Goal: Task Accomplishment & Management: Use online tool/utility

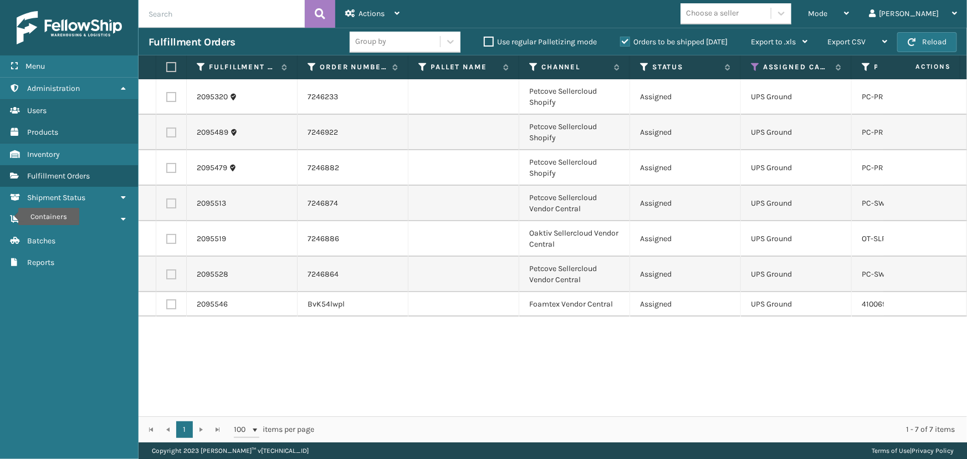
click at [170, 69] on label at bounding box center [169, 67] width 7 height 10
click at [167, 69] on input "checkbox" at bounding box center [166, 67] width 1 height 7
checkbox input "true"
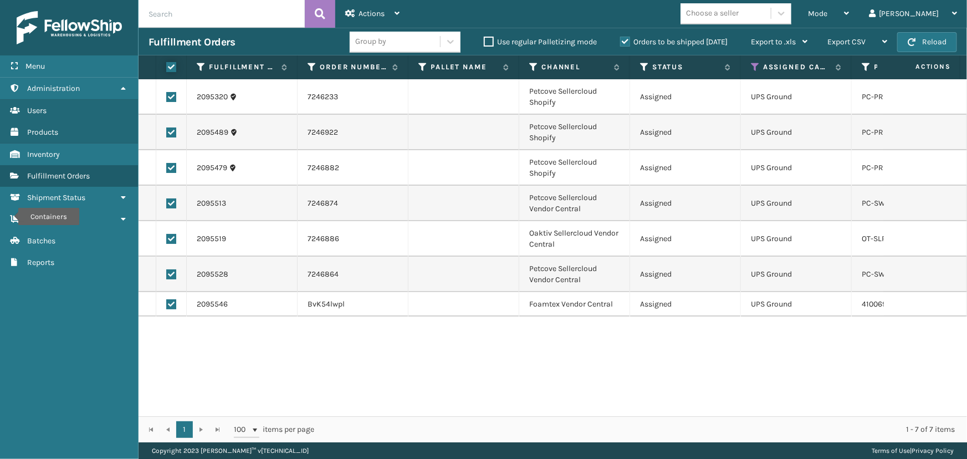
checkbox input "true"
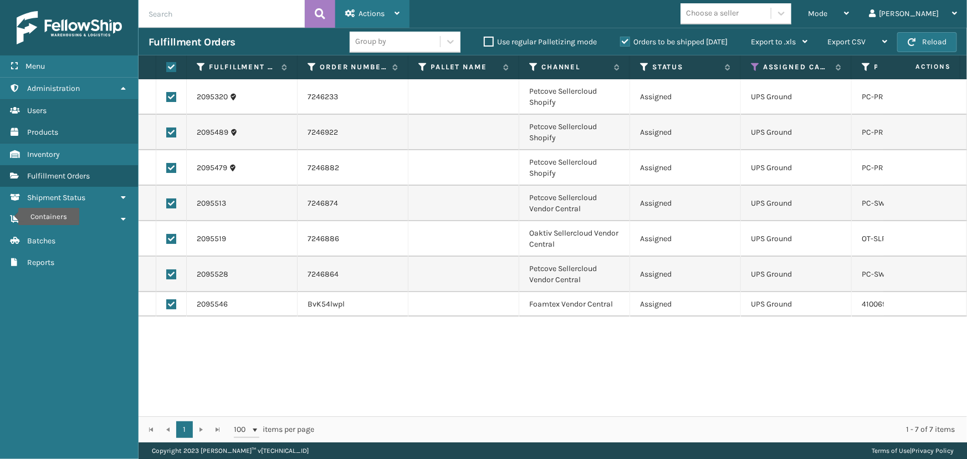
click at [361, 14] on span "Actions" at bounding box center [372, 13] width 26 height 9
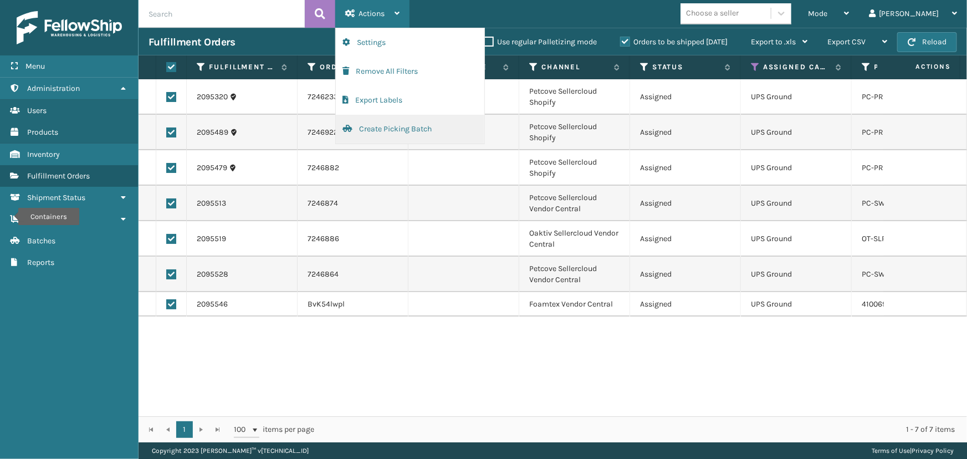
click at [403, 131] on button "Create Picking Batch" at bounding box center [410, 129] width 149 height 29
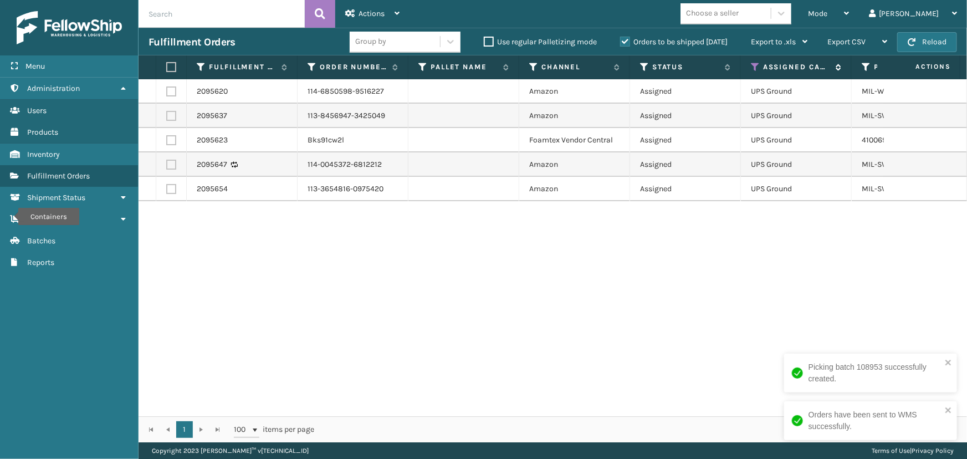
click at [758, 67] on icon at bounding box center [755, 67] width 9 height 10
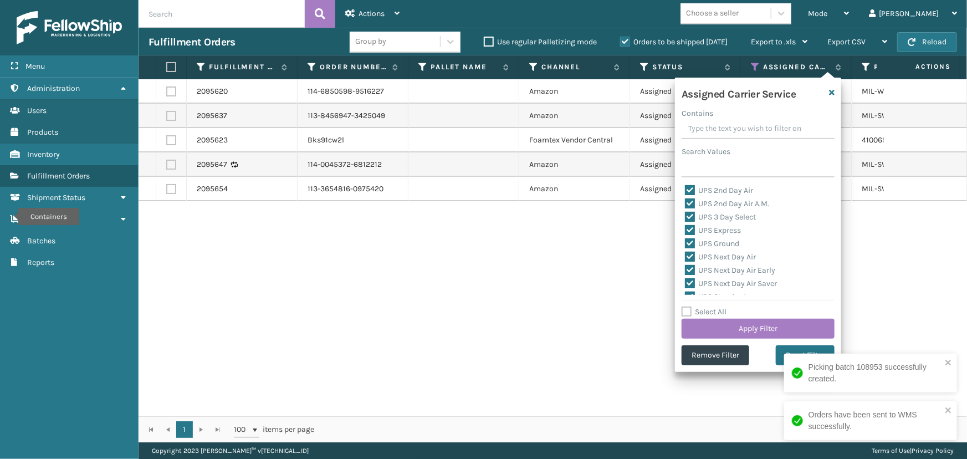
click at [719, 314] on label "Select All" at bounding box center [704, 311] width 45 height 9
click at [719, 307] on input "Select All" at bounding box center [765, 305] width 166 height 1
checkbox input "true"
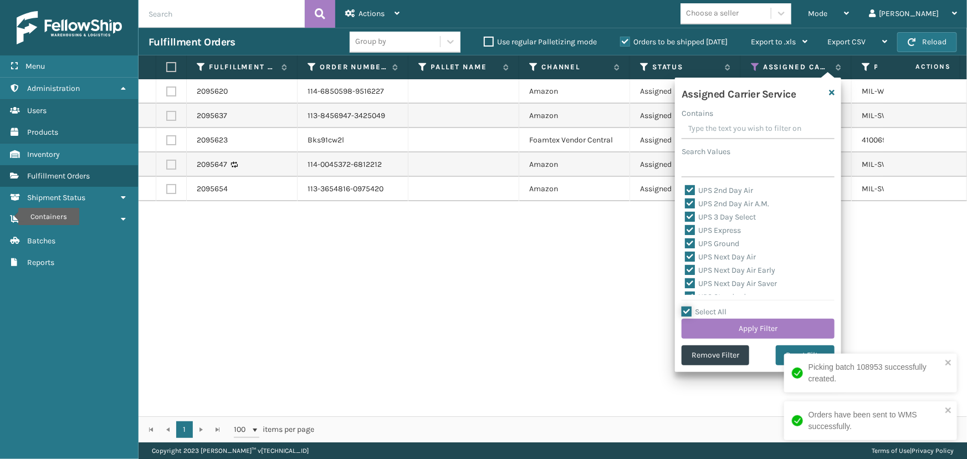
checkbox input "true"
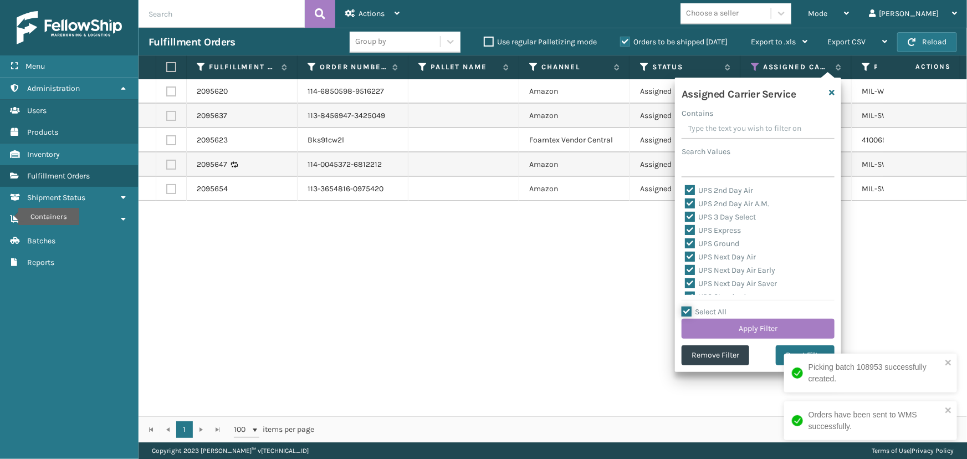
checkbox input "true"
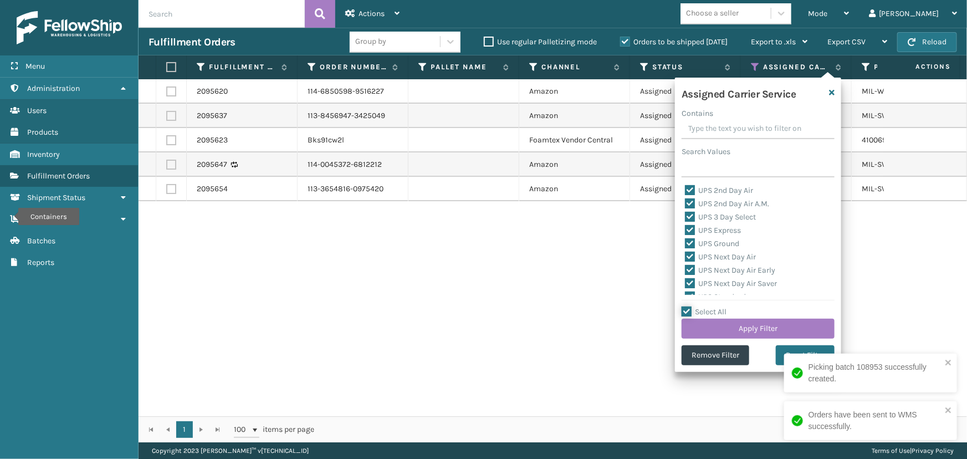
checkbox input "true"
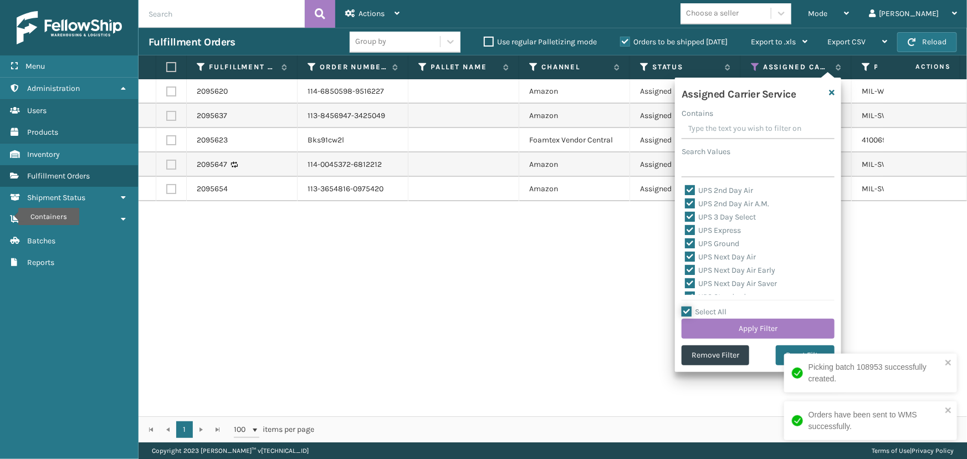
checkbox input "true"
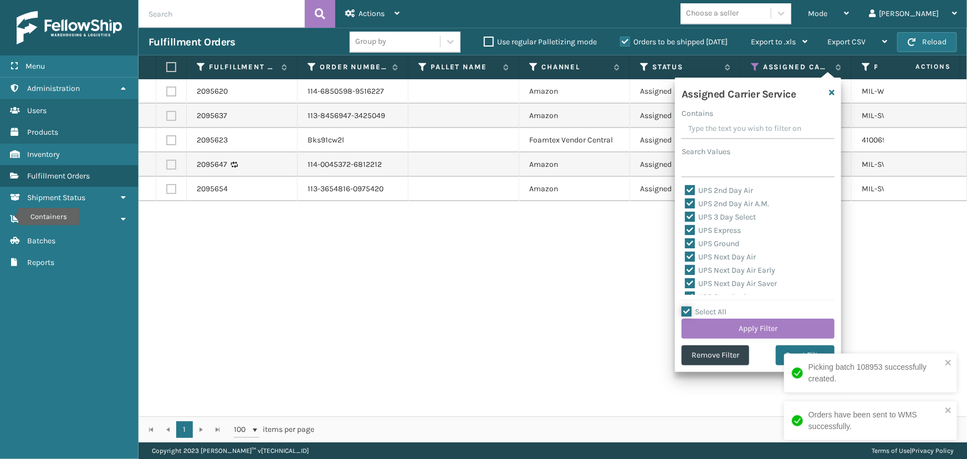
checkbox input "true"
click at [719, 314] on label "Select All" at bounding box center [704, 311] width 45 height 9
click at [719, 307] on input "Select All" at bounding box center [765, 305] width 166 height 1
checkbox input "false"
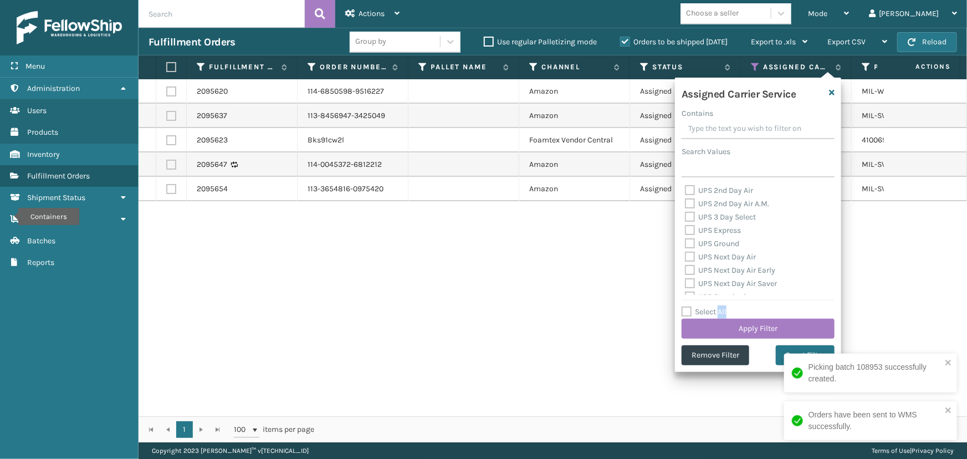
checkbox input "false"
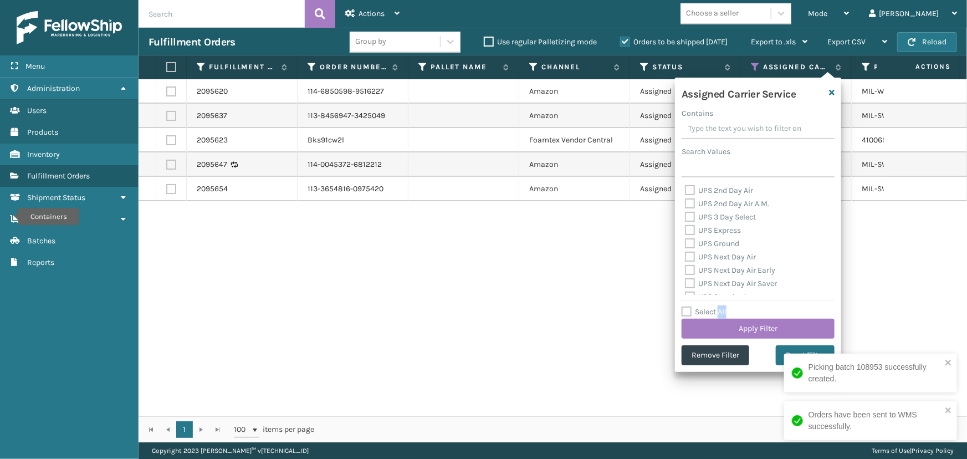
checkbox input "false"
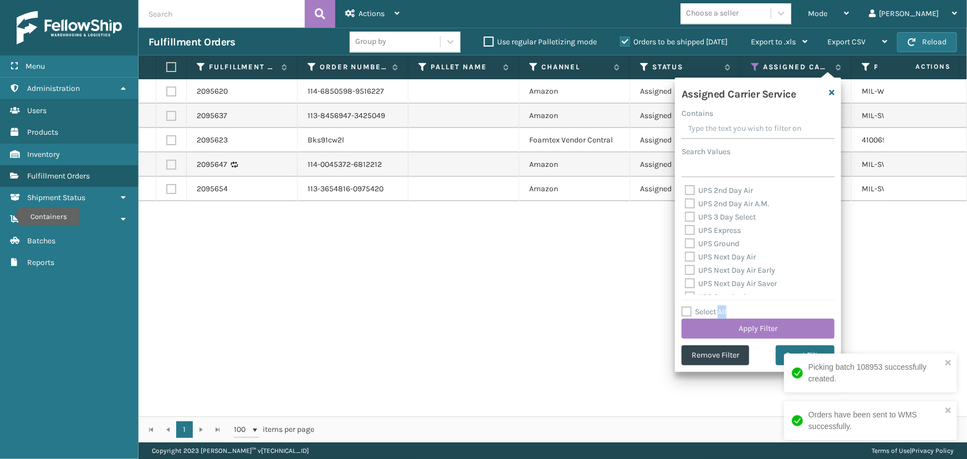
checkbox input "false"
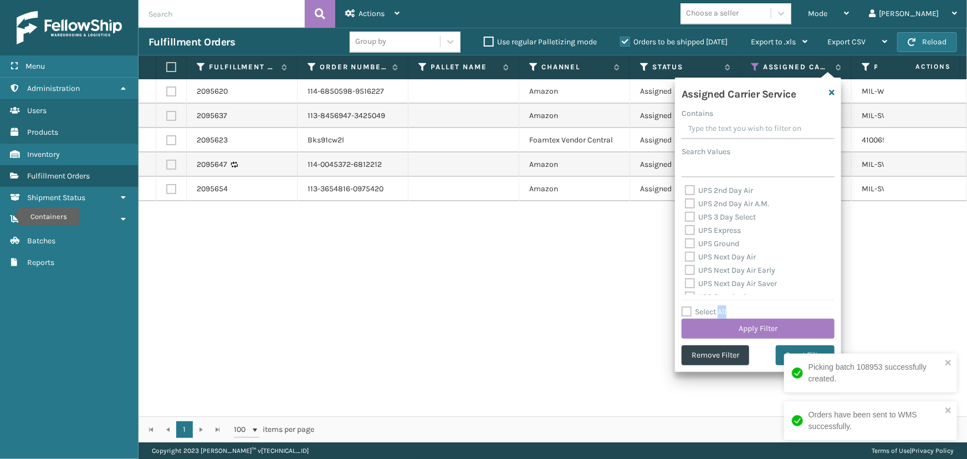
checkbox input "false"
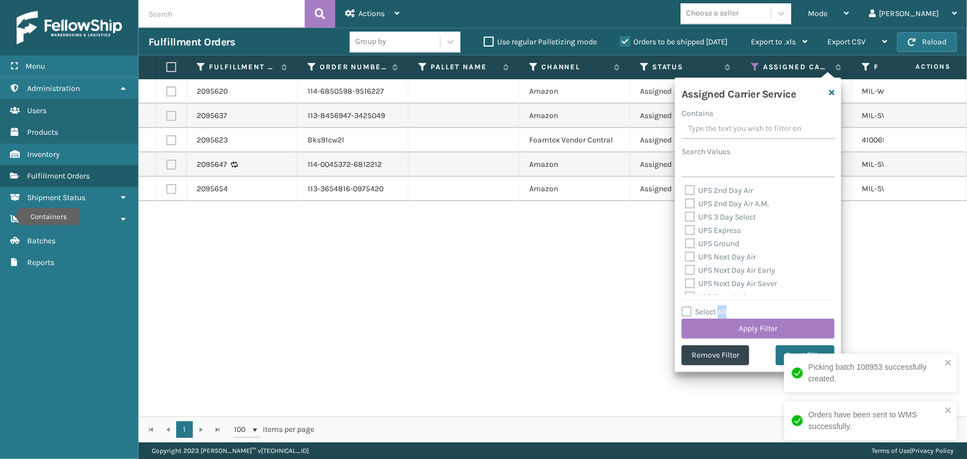
checkbox input "false"
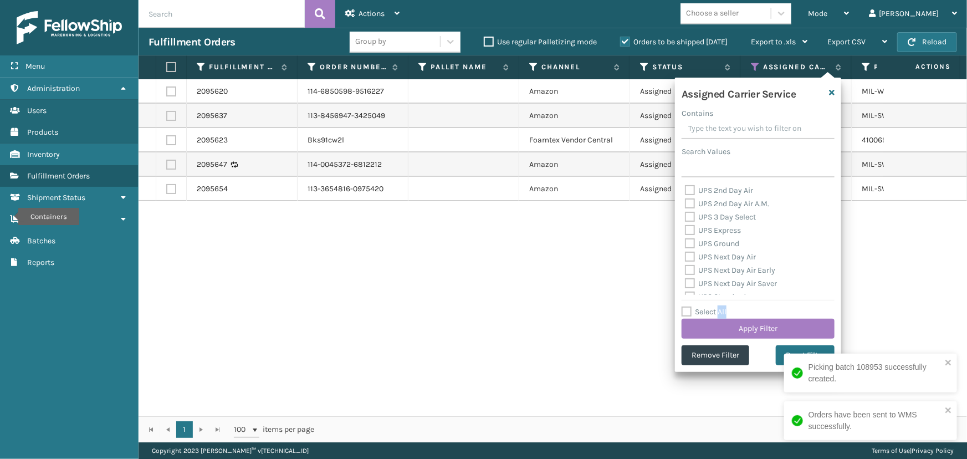
checkbox input "false"
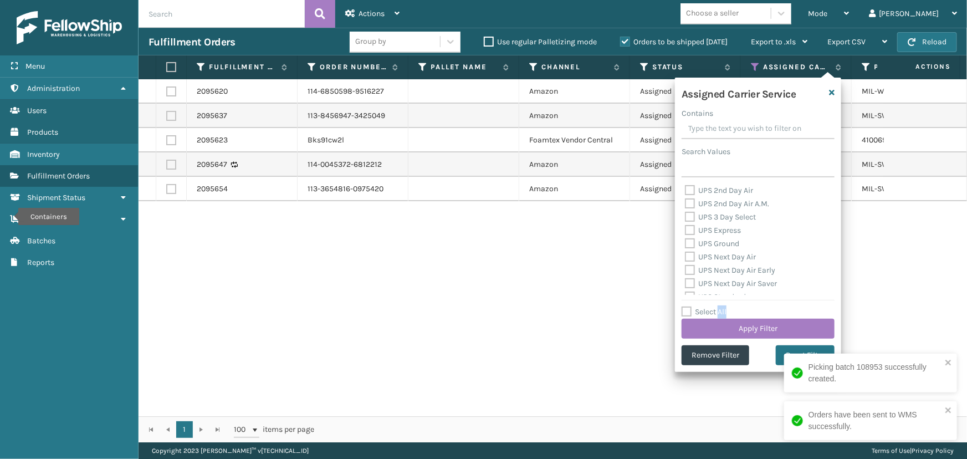
checkbox input "false"
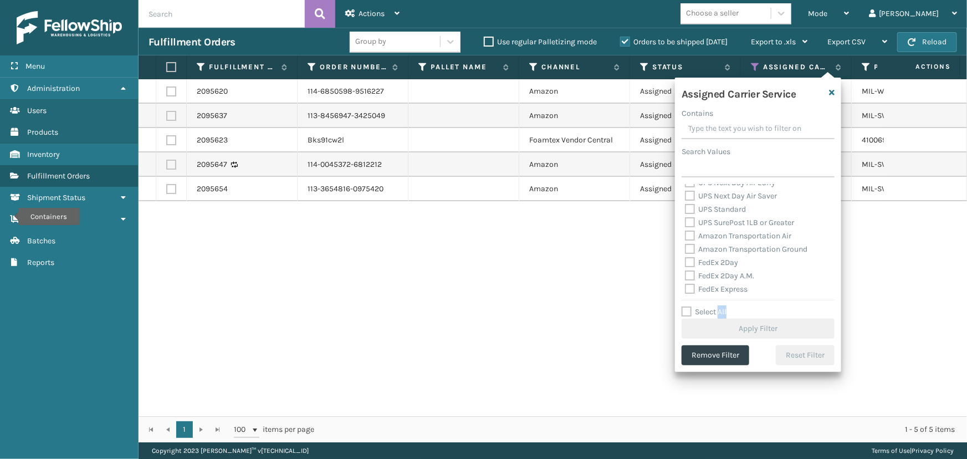
scroll to position [100, 0]
click at [722, 250] on label "FedEx 2Day" at bounding box center [711, 249] width 53 height 9
click at [686, 250] on input "FedEx 2Day" at bounding box center [685, 246] width 1 height 7
checkbox input "true"
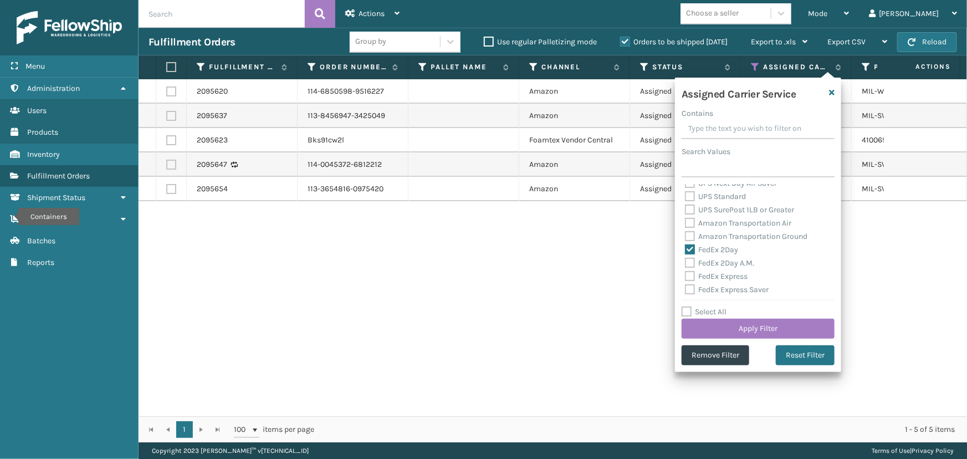
click at [730, 270] on div "FedEx Express" at bounding box center [758, 276] width 146 height 13
drag, startPoint x: 729, startPoint y: 266, endPoint x: 735, endPoint y: 278, distance: 14.1
click at [729, 267] on div "FedEx 2Day A.M." at bounding box center [758, 263] width 146 height 13
click at [733, 278] on label "FedEx Express" at bounding box center [716, 276] width 63 height 9
click at [686, 277] on input "FedEx Express" at bounding box center [685, 273] width 1 height 7
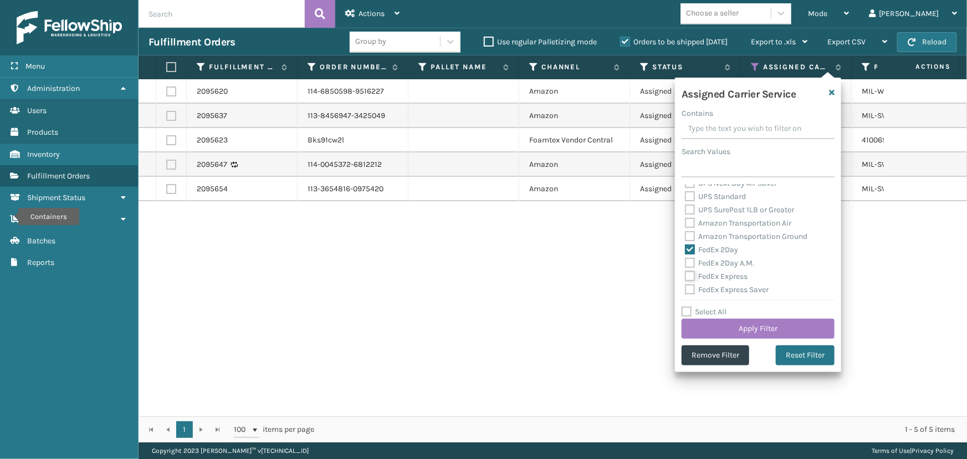
checkbox input "true"
click at [724, 266] on label "FedEx 2Day A.M." at bounding box center [719, 262] width 69 height 9
click at [686, 264] on input "FedEx 2Day A.M." at bounding box center [685, 260] width 1 height 7
checkbox input "true"
click at [740, 294] on div "FedEx Express Saver" at bounding box center [758, 289] width 146 height 13
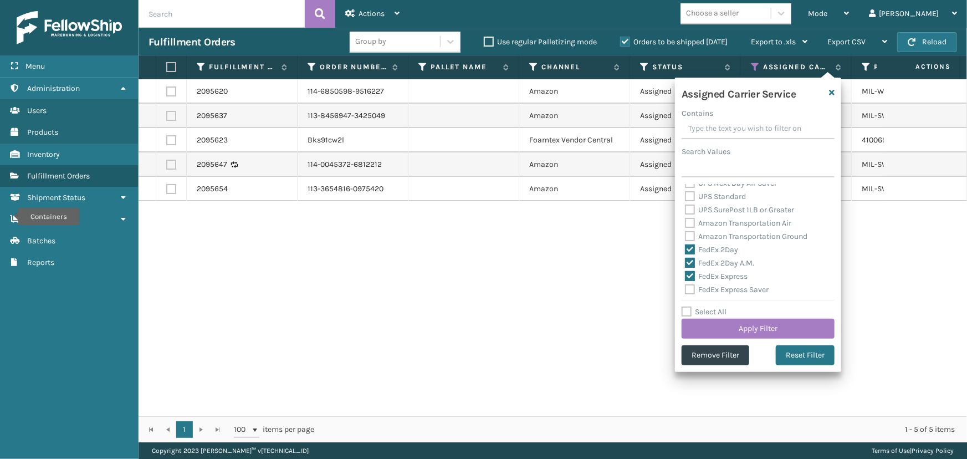
click at [737, 287] on label "FedEx Express Saver" at bounding box center [727, 289] width 84 height 9
click at [686, 287] on input "FedEx Express Saver" at bounding box center [685, 286] width 1 height 7
checkbox input "true"
click at [727, 263] on label "FedEx Ground" at bounding box center [715, 265] width 61 height 9
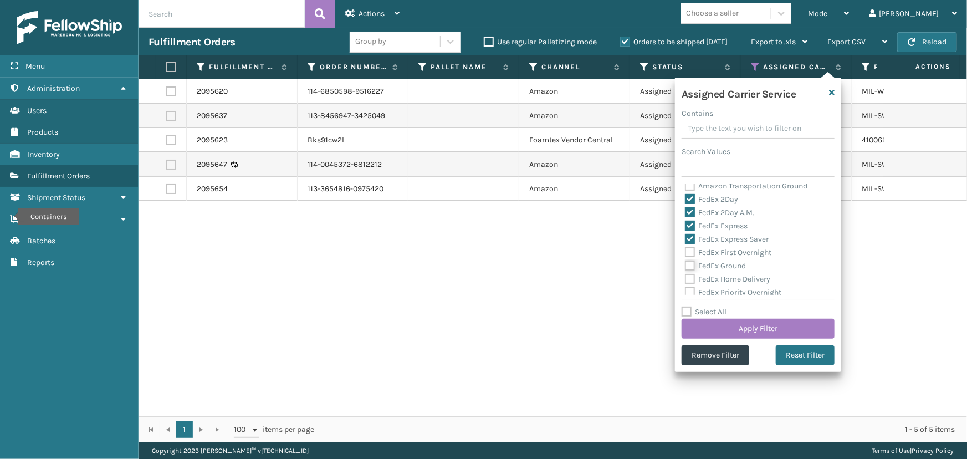
click at [686, 263] on input "FedEx Ground" at bounding box center [685, 262] width 1 height 7
checkbox input "true"
click at [719, 253] on label "FedEx First Overnight" at bounding box center [728, 252] width 86 height 9
click at [686, 253] on input "FedEx First Overnight" at bounding box center [685, 249] width 1 height 7
checkbox input "true"
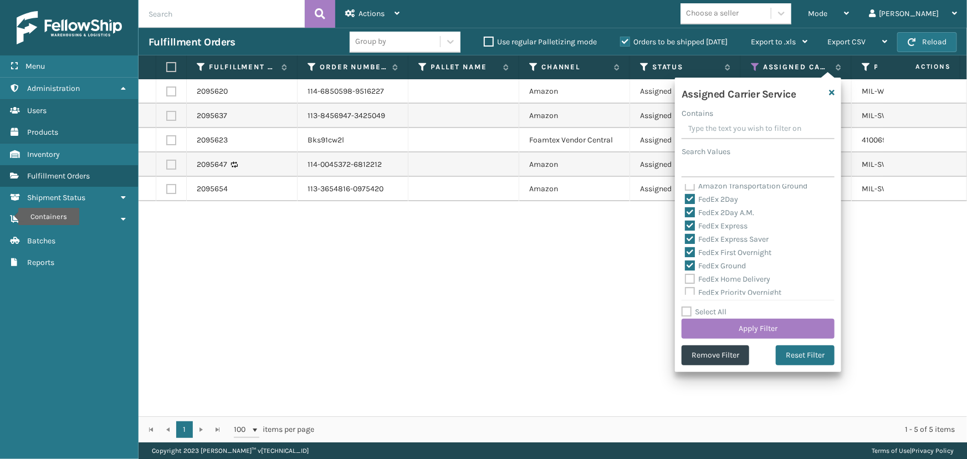
click at [719, 281] on label "FedEx Home Delivery" at bounding box center [727, 278] width 85 height 9
click at [686, 280] on input "FedEx Home Delivery" at bounding box center [685, 276] width 1 height 7
checkbox input "true"
click at [719, 288] on label "FedEx Priority Overnight" at bounding box center [733, 292] width 96 height 9
click at [686, 288] on input "FedEx Priority Overnight" at bounding box center [685, 289] width 1 height 7
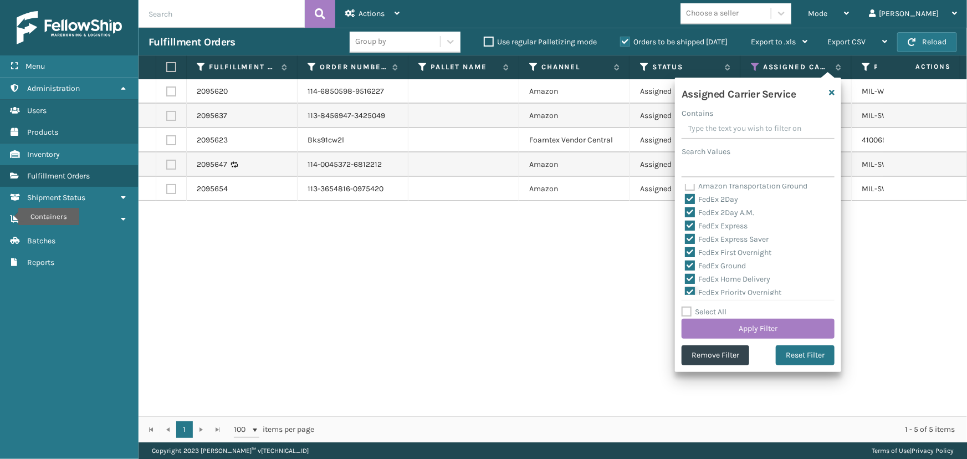
checkbox input "true"
click at [717, 255] on label "FedEx SmartPost" at bounding box center [721, 255] width 73 height 9
click at [686, 255] on input "FedEx SmartPost" at bounding box center [685, 252] width 1 height 7
checkbox input "true"
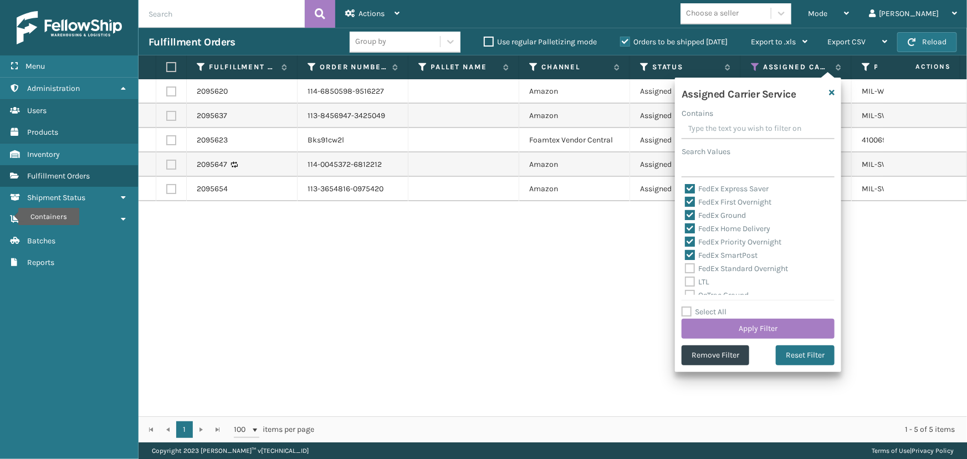
click at [719, 264] on label "FedEx Standard Overnight" at bounding box center [736, 268] width 103 height 9
click at [686, 264] on input "FedEx Standard Overnight" at bounding box center [685, 265] width 1 height 7
checkbox input "true"
click at [747, 320] on button "Apply Filter" at bounding box center [758, 329] width 153 height 20
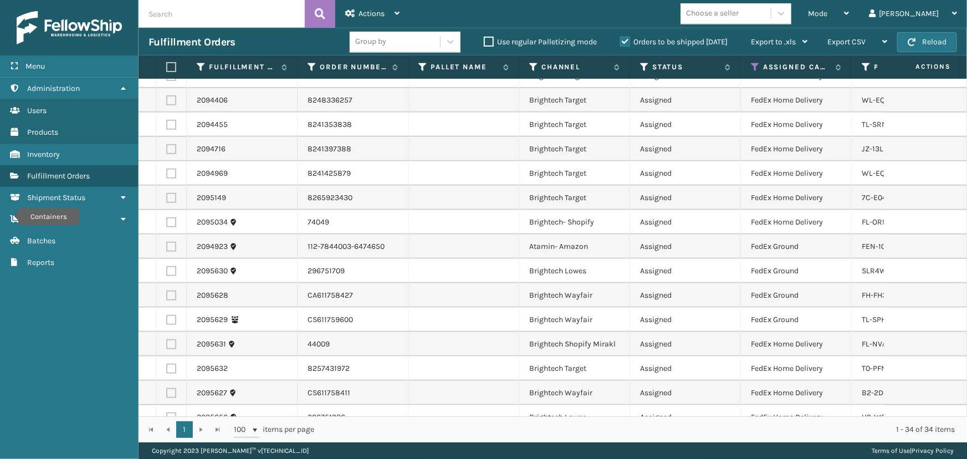
scroll to position [0, 0]
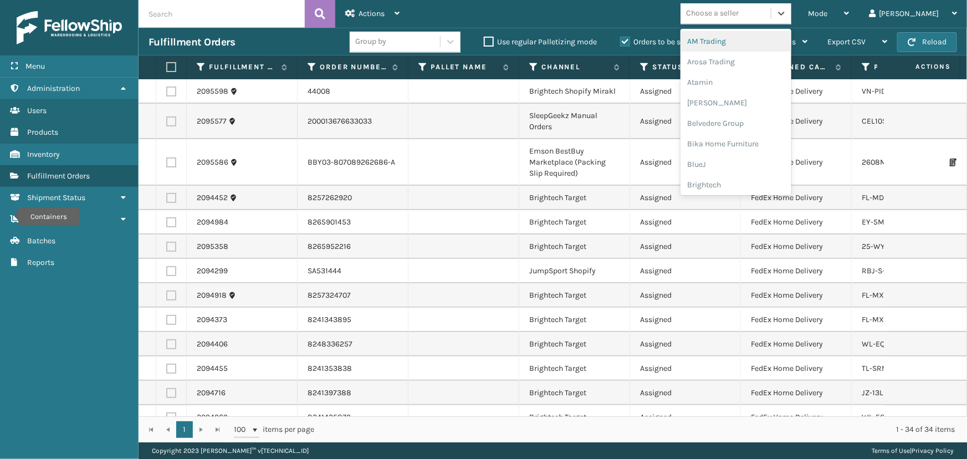
click at [739, 12] on div "Choose a seller" at bounding box center [712, 14] width 53 height 12
click at [774, 183] on div "Brightech" at bounding box center [736, 185] width 111 height 21
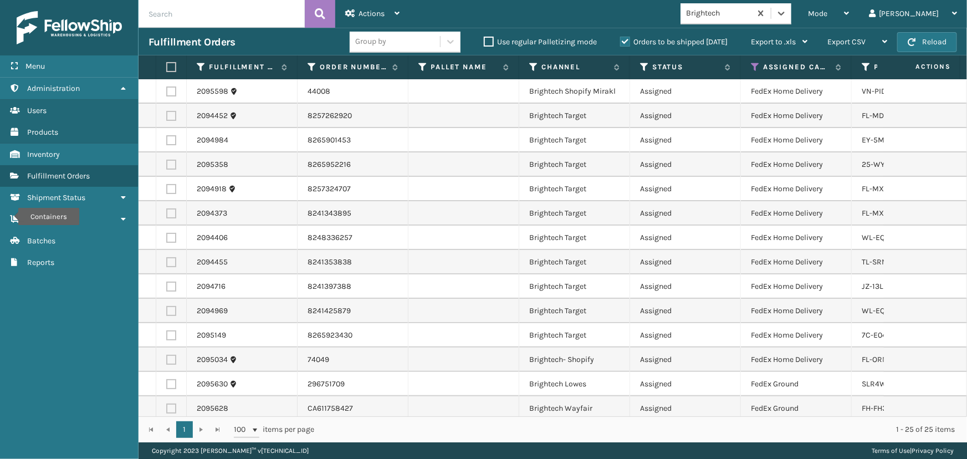
click at [166, 65] on label at bounding box center [169, 67] width 7 height 10
click at [166, 65] on input "checkbox" at bounding box center [166, 67] width 1 height 7
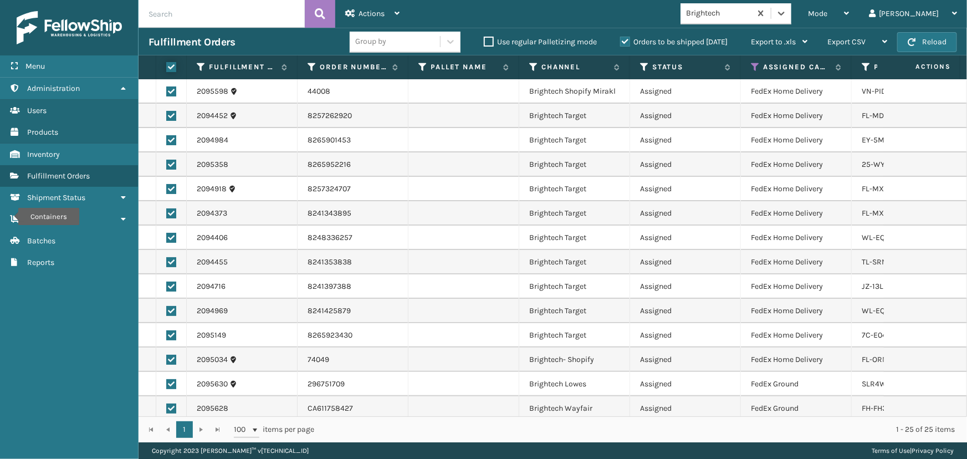
checkbox input "true"
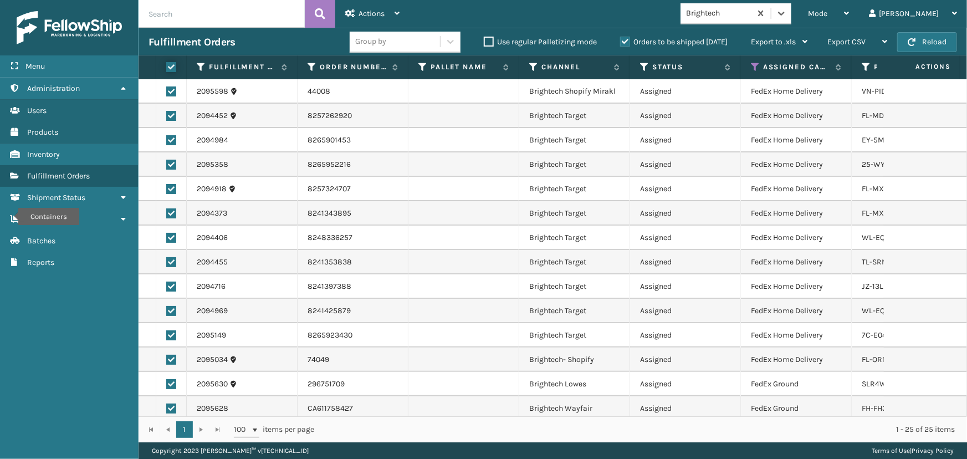
checkbox input "true"
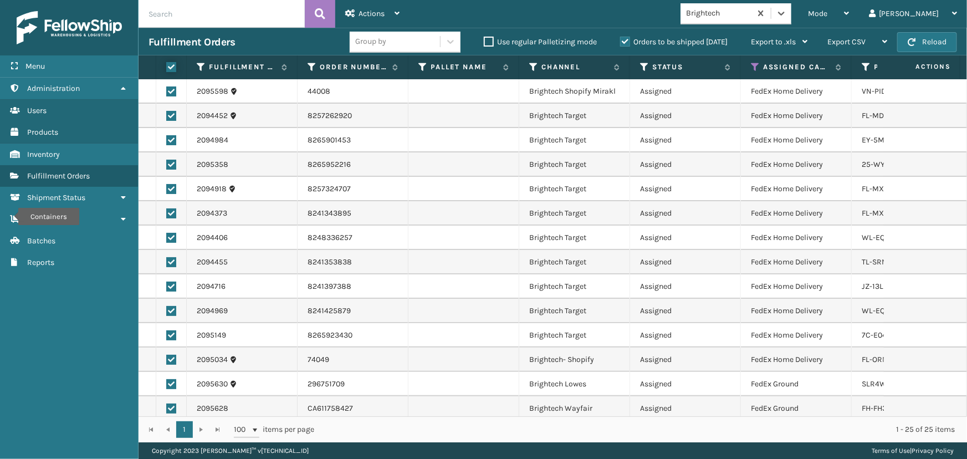
checkbox input "true"
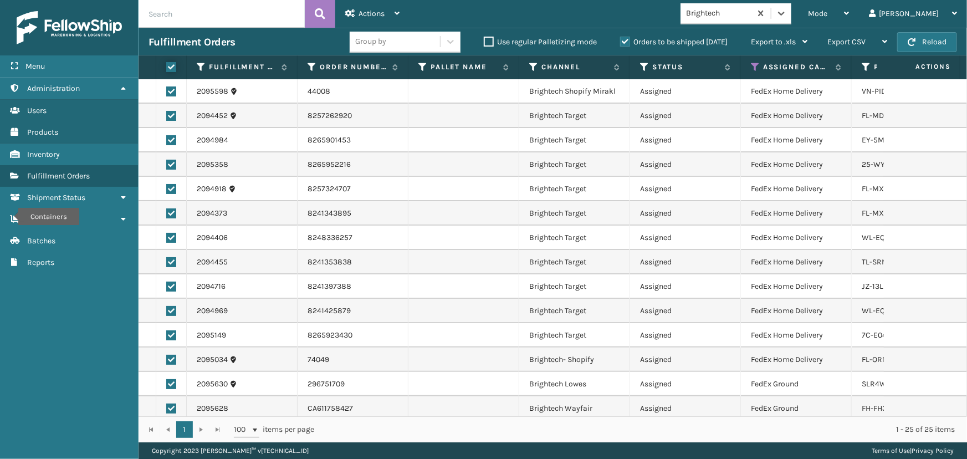
checkbox input "true"
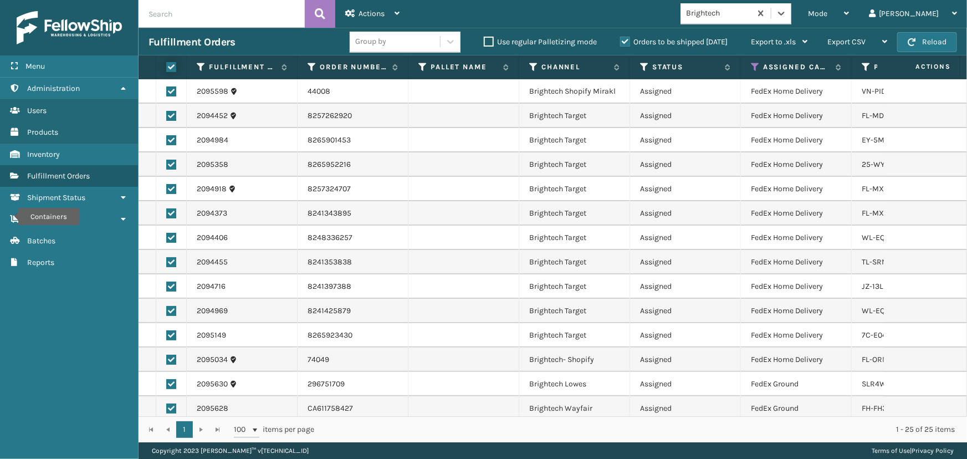
checkbox input "true"
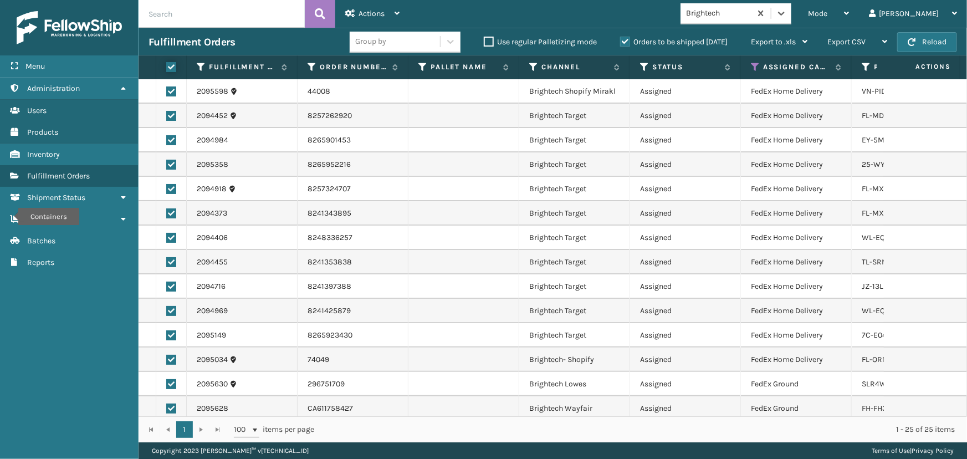
checkbox input "true"
click at [359, 15] on span "Actions" at bounding box center [372, 13] width 26 height 9
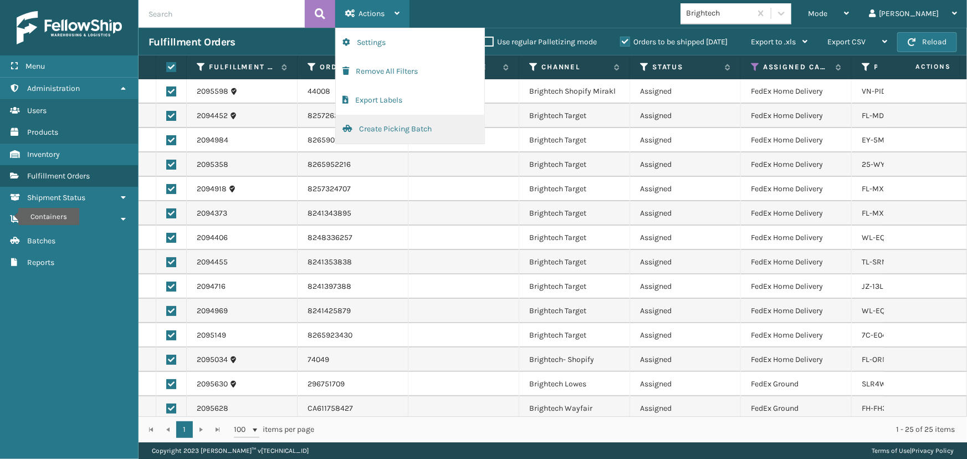
click at [405, 125] on button "Create Picking Batch" at bounding box center [410, 129] width 149 height 29
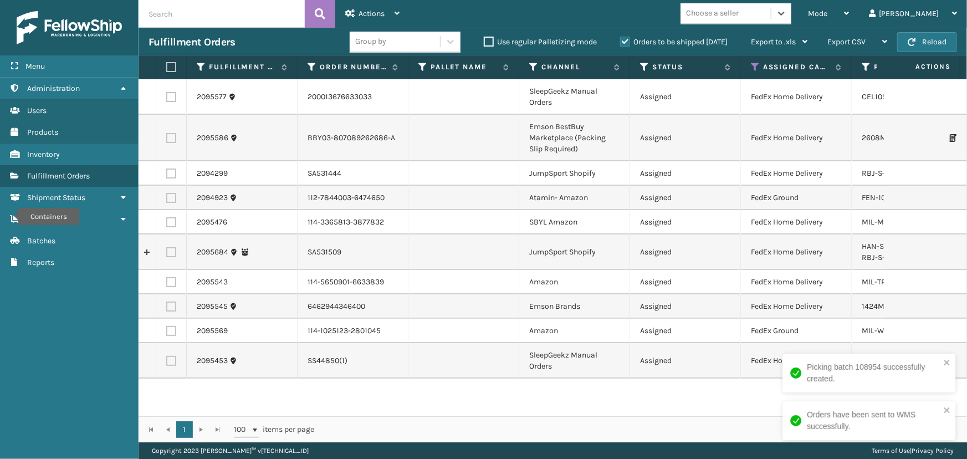
click at [771, 17] on div "Choose a seller" at bounding box center [726, 13] width 90 height 18
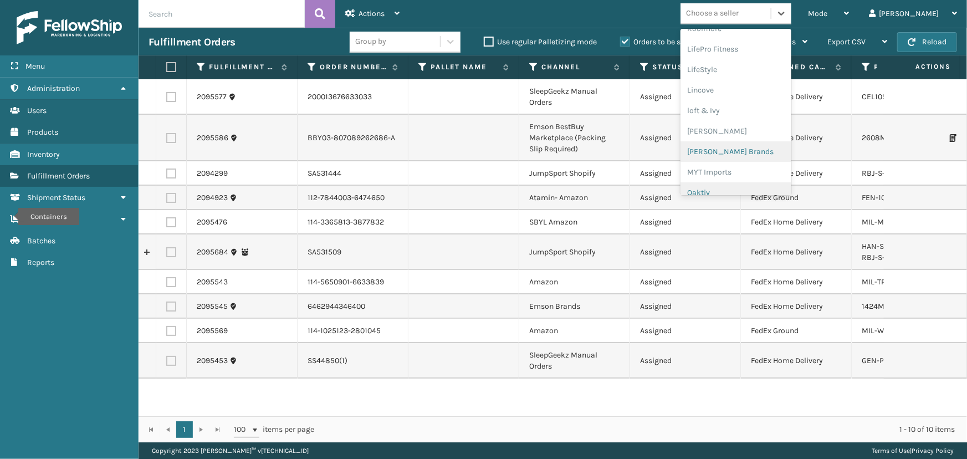
scroll to position [451, 0]
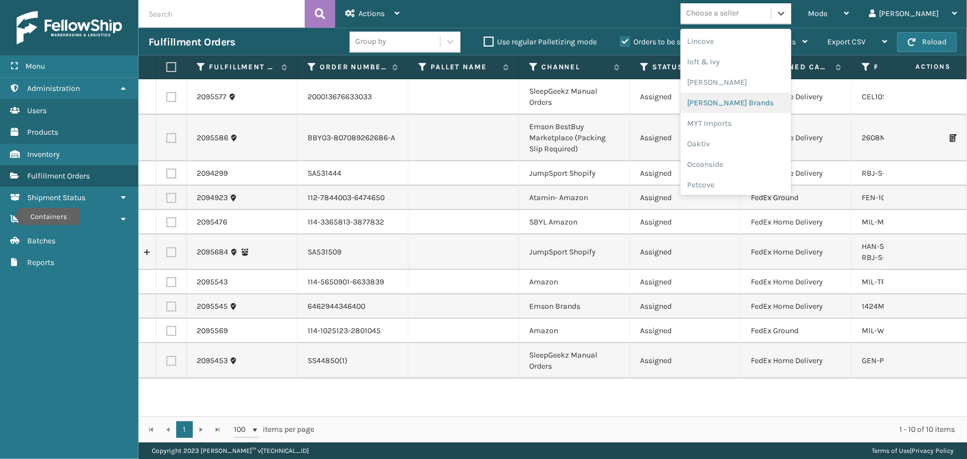
click at [753, 100] on div "[PERSON_NAME] Brands" at bounding box center [736, 103] width 111 height 21
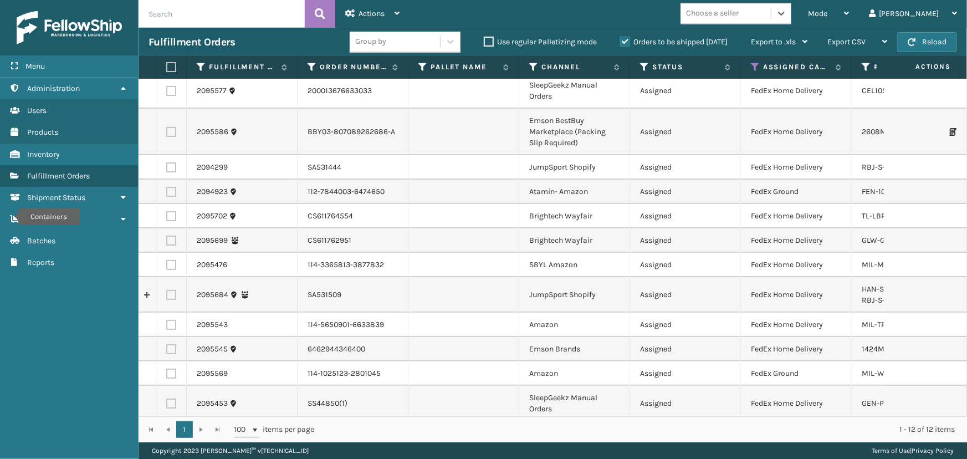
scroll to position [0, 0]
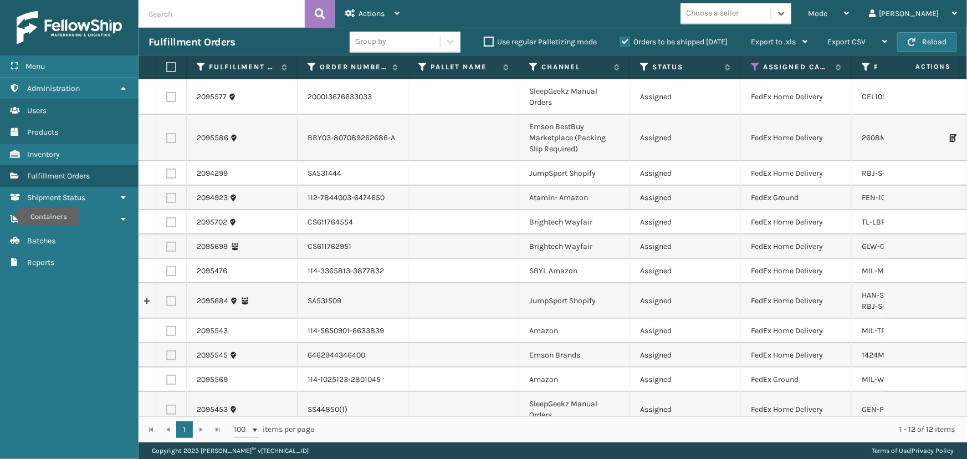
click at [170, 69] on label at bounding box center [169, 67] width 7 height 10
click at [167, 69] on input "checkbox" at bounding box center [166, 67] width 1 height 7
checkbox input "true"
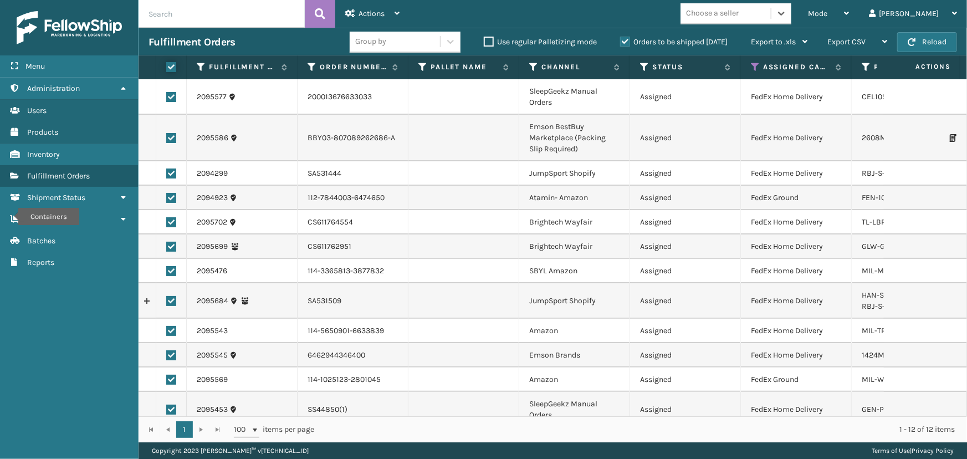
checkbox input "true"
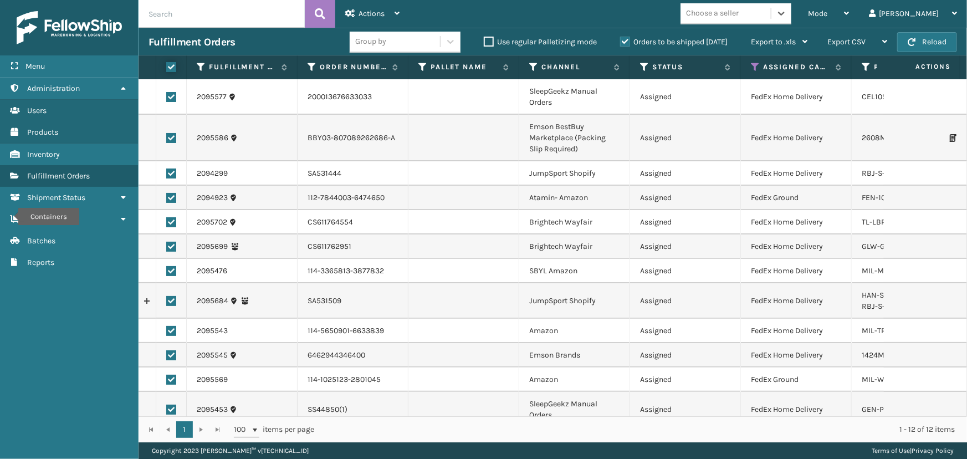
checkbox input "true"
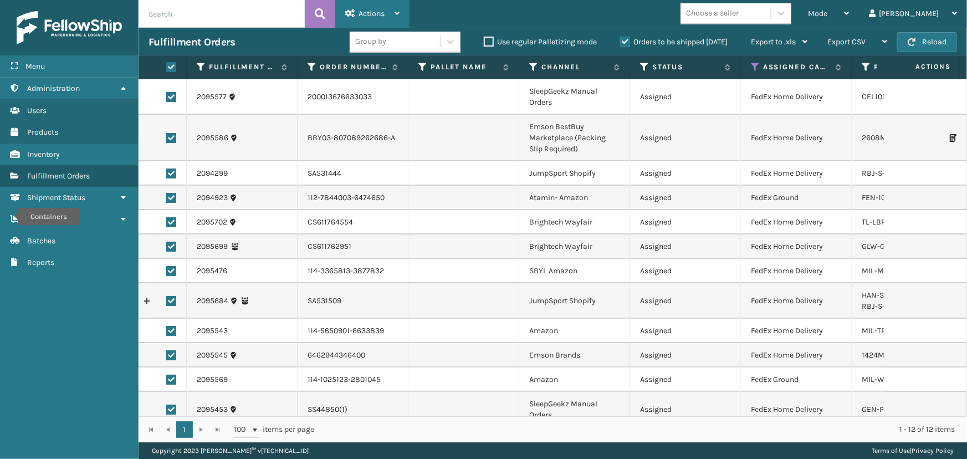
click at [370, 16] on span "Actions" at bounding box center [372, 13] width 26 height 9
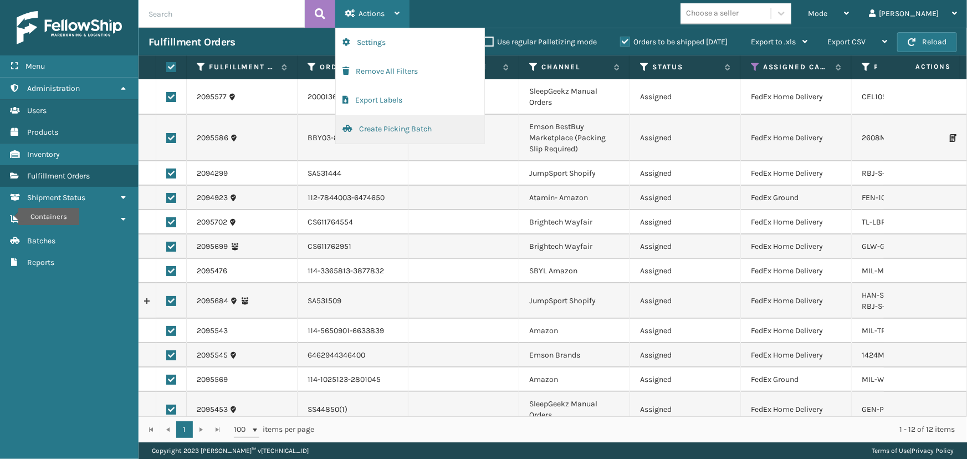
click at [402, 133] on button "Create Picking Batch" at bounding box center [410, 129] width 149 height 29
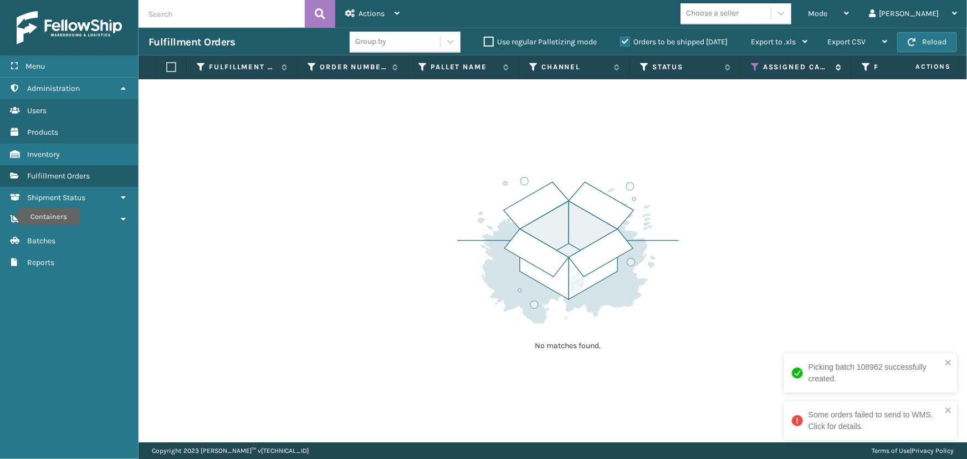
click at [754, 68] on icon at bounding box center [755, 67] width 9 height 10
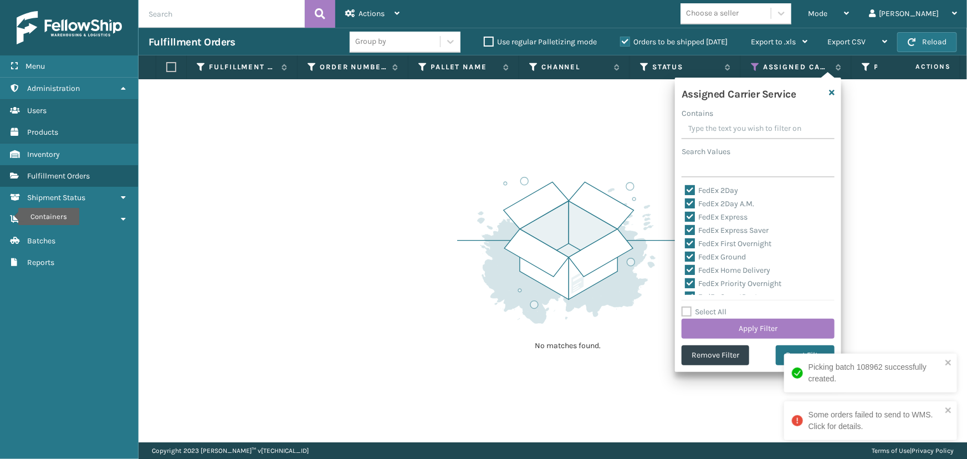
click at [708, 315] on label "Select All" at bounding box center [704, 311] width 45 height 9
click at [708, 307] on input "Select All" at bounding box center [765, 305] width 166 height 1
checkbox input "true"
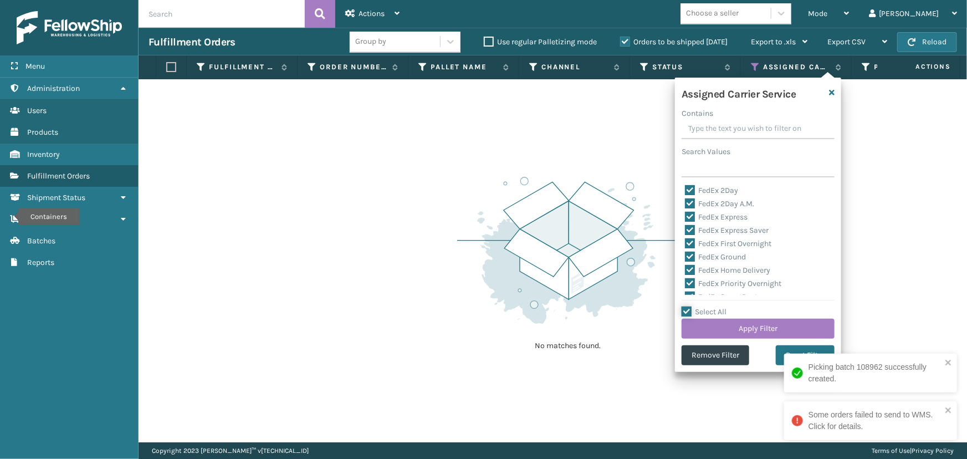
checkbox input "true"
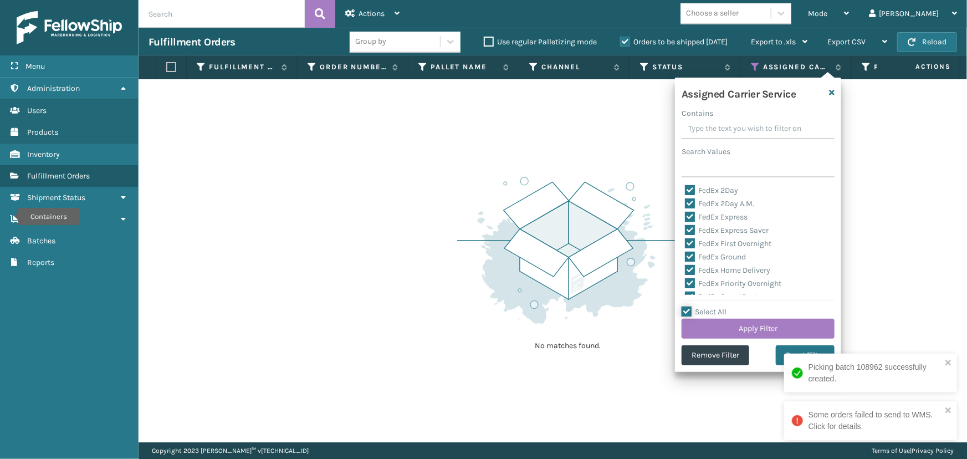
checkbox input "true"
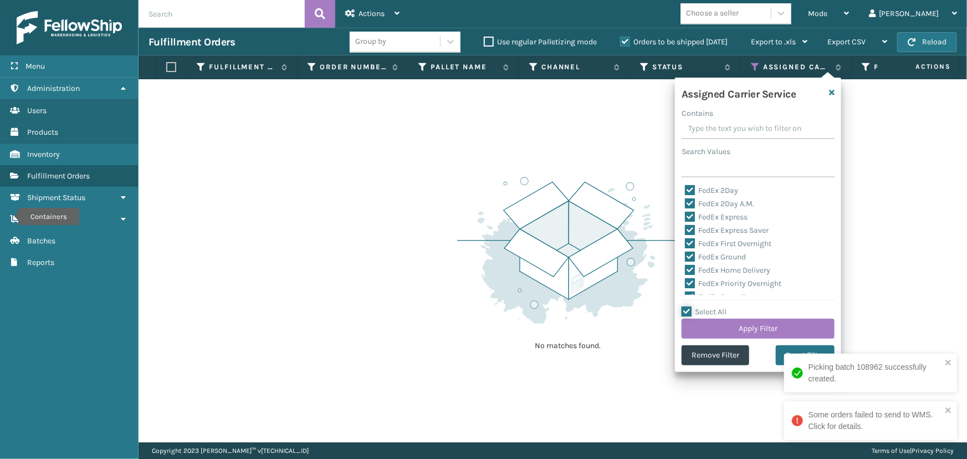
checkbox input "true"
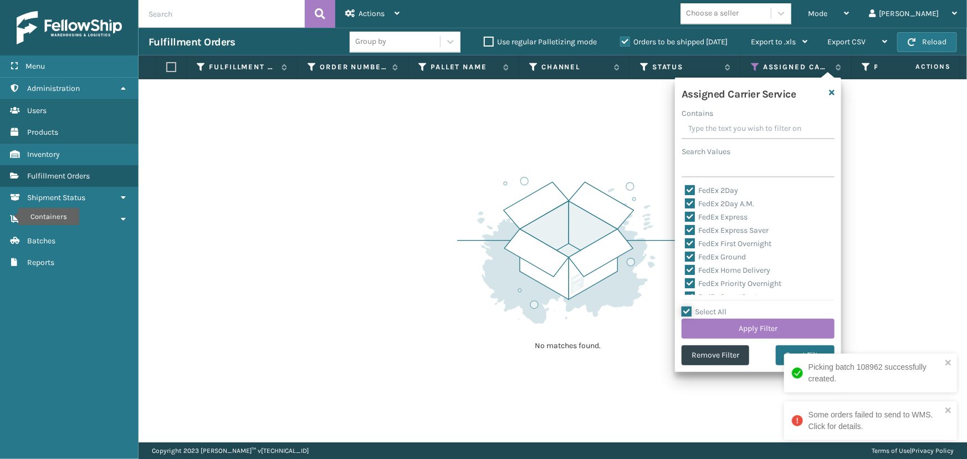
checkbox input "true"
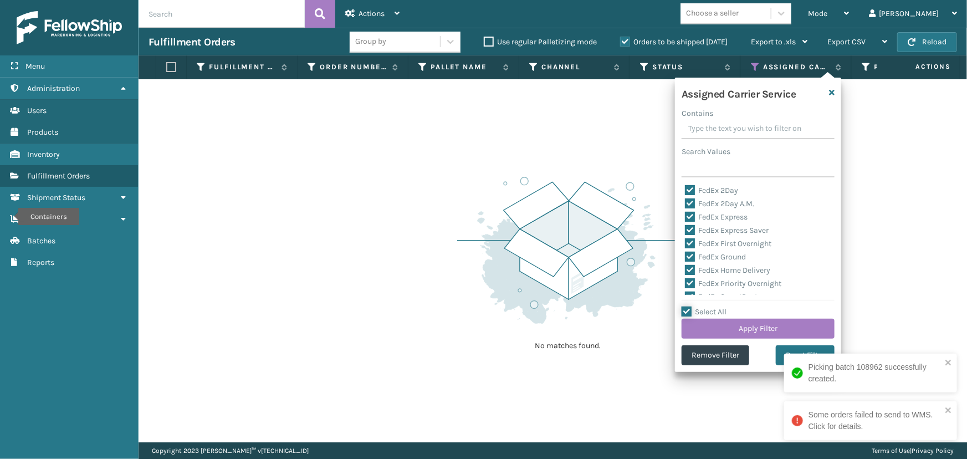
checkbox input "true"
click at [708, 315] on label "Select All" at bounding box center [704, 311] width 45 height 9
click at [708, 307] on input "Select All" at bounding box center [765, 305] width 166 height 1
checkbox input "false"
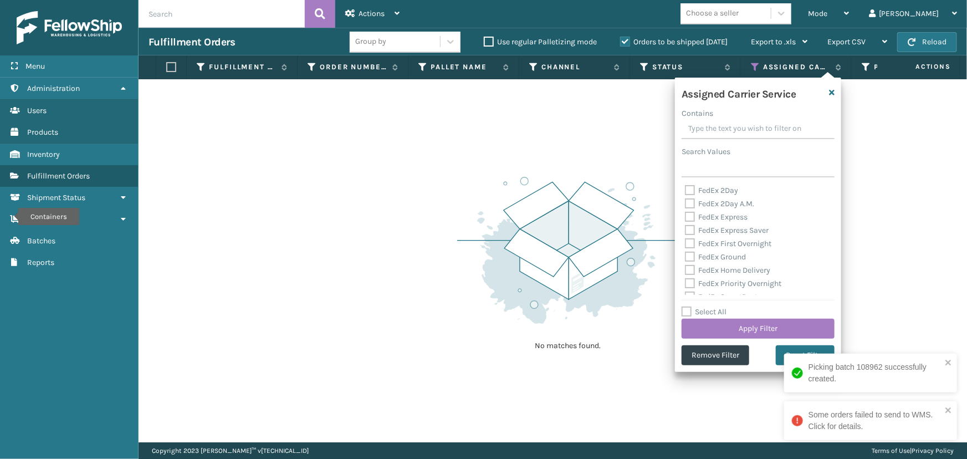
checkbox input "false"
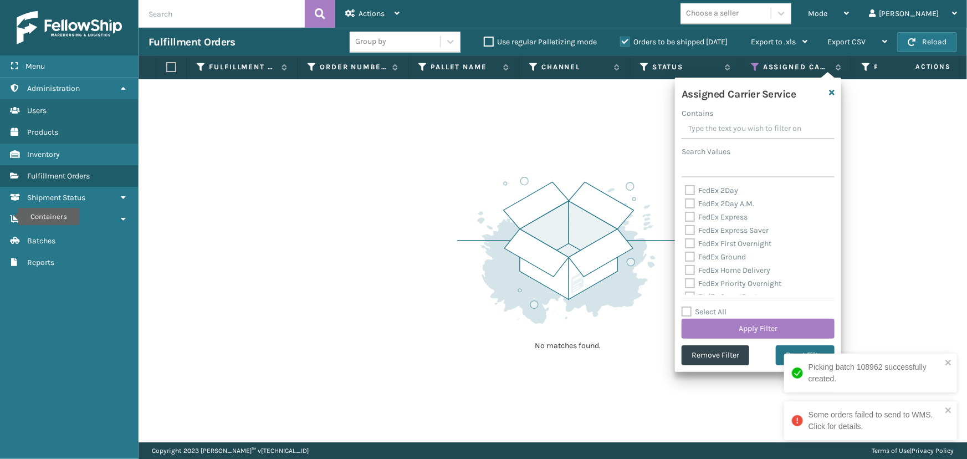
checkbox input "false"
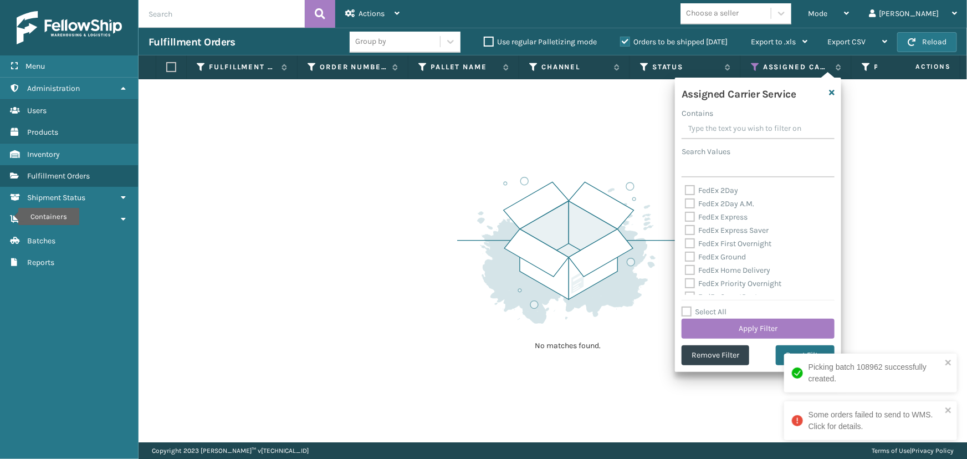
checkbox input "false"
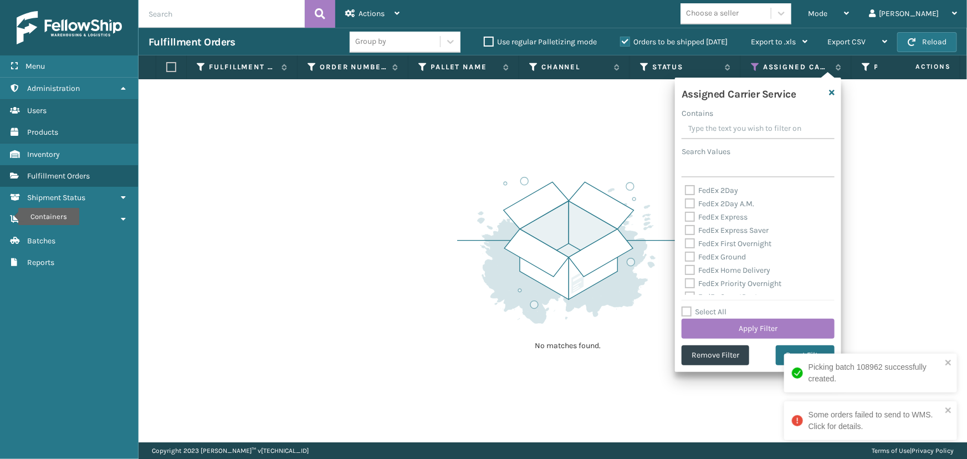
checkbox input "false"
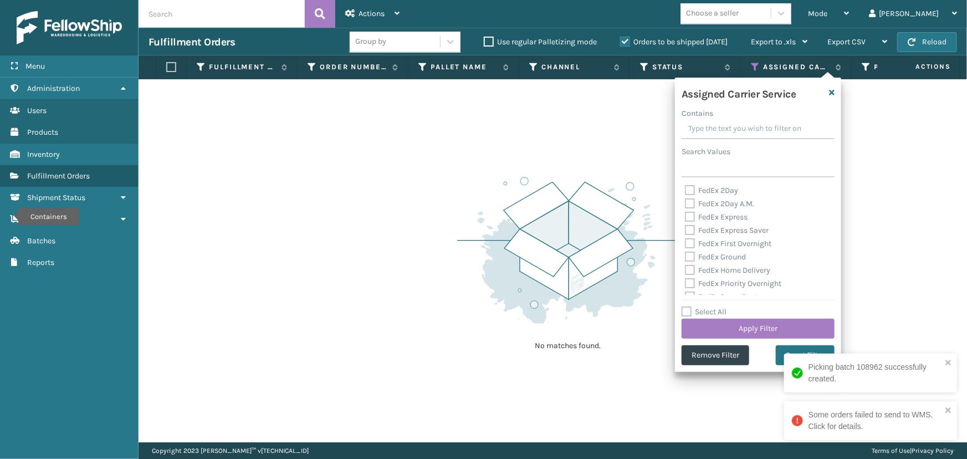
checkbox input "false"
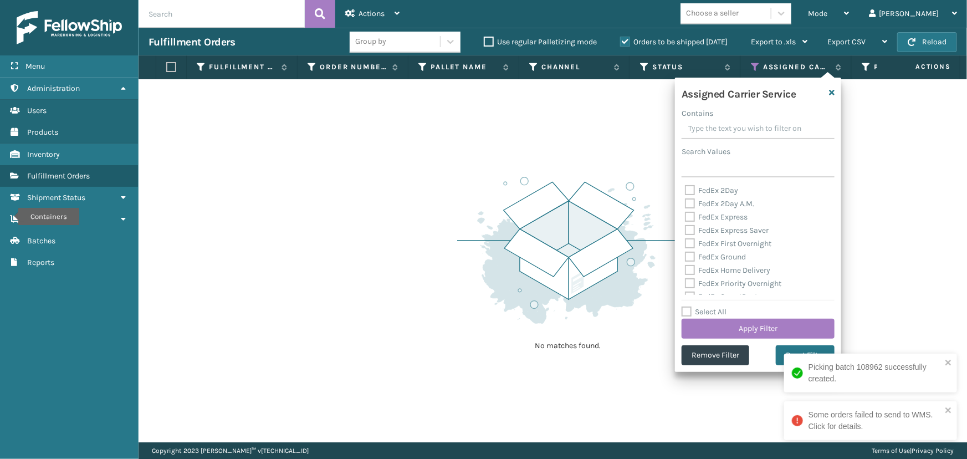
checkbox input "false"
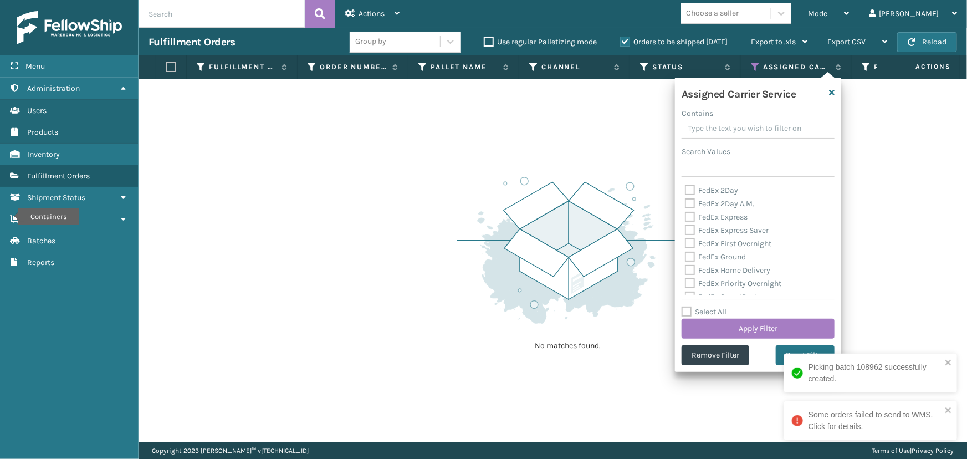
checkbox input "false"
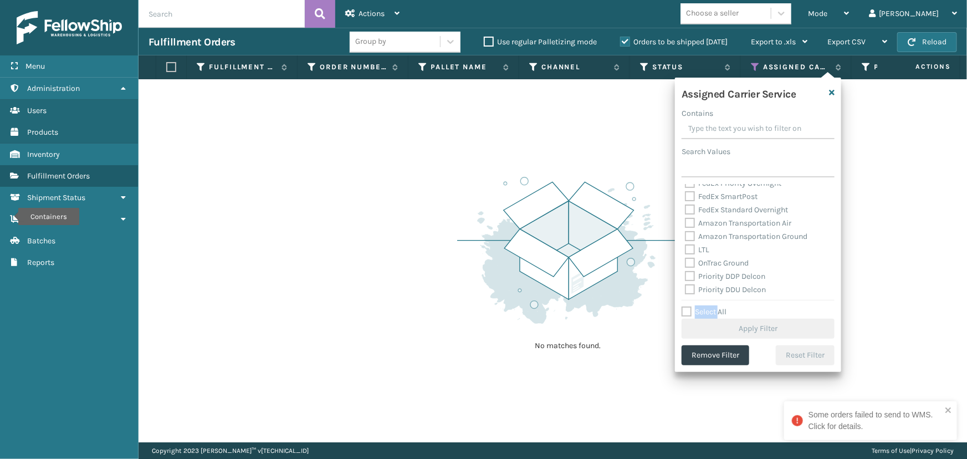
scroll to position [151, 0]
click at [712, 255] on label "UPS 2nd Day Air" at bounding box center [719, 252] width 68 height 9
click at [686, 253] on input "UPS 2nd Day Air" at bounding box center [685, 249] width 1 height 7
checkbox input "true"
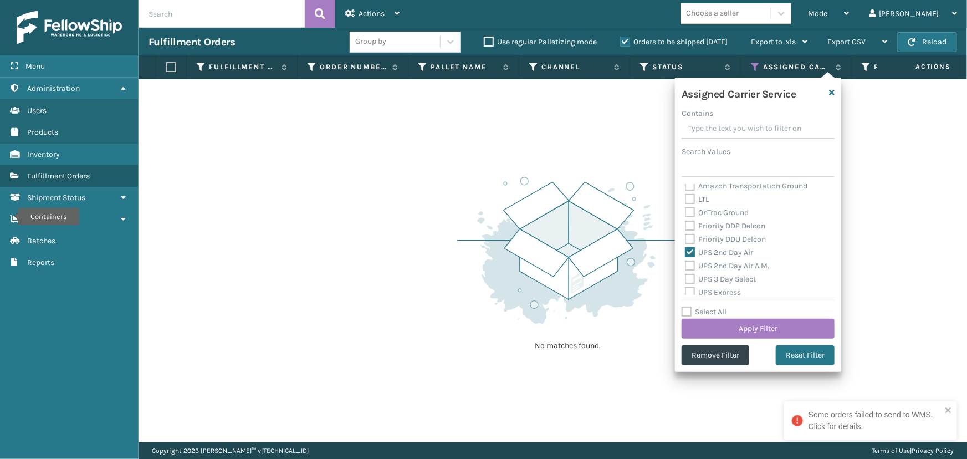
click at [722, 289] on label "UPS Express" at bounding box center [713, 292] width 56 height 9
click at [686, 289] on input "UPS Express" at bounding box center [685, 289] width 1 height 7
click at [722, 289] on label "UPS Express" at bounding box center [713, 292] width 56 height 9
click at [686, 289] on input "UPS Express" at bounding box center [685, 289] width 1 height 7
click at [725, 290] on label "UPS Express" at bounding box center [713, 292] width 56 height 9
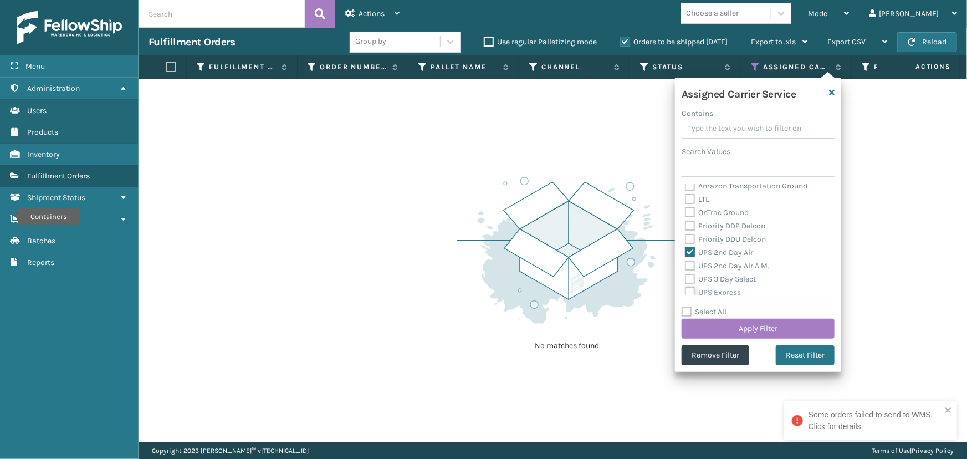
click at [686, 290] on input "UPS Express" at bounding box center [685, 289] width 1 height 7
checkbox input "true"
click at [727, 277] on label "UPS 3 Day Select" at bounding box center [720, 278] width 71 height 9
click at [686, 277] on input "UPS 3 Day Select" at bounding box center [685, 276] width 1 height 7
checkbox input "true"
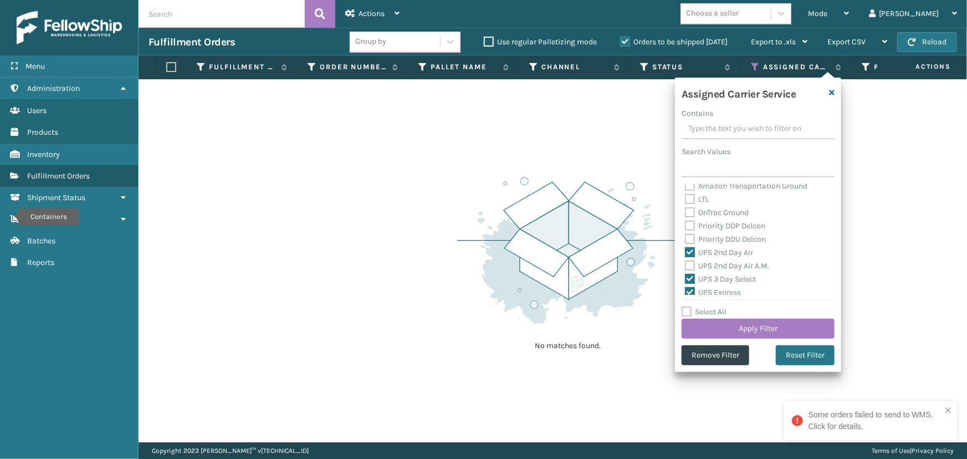
click at [729, 263] on label "UPS 2nd Day Air A.M." at bounding box center [727, 265] width 84 height 9
click at [686, 263] on input "UPS 2nd Day Air A.M." at bounding box center [685, 262] width 1 height 7
checkbox input "true"
click at [724, 257] on label "UPS Ground" at bounding box center [712, 255] width 54 height 9
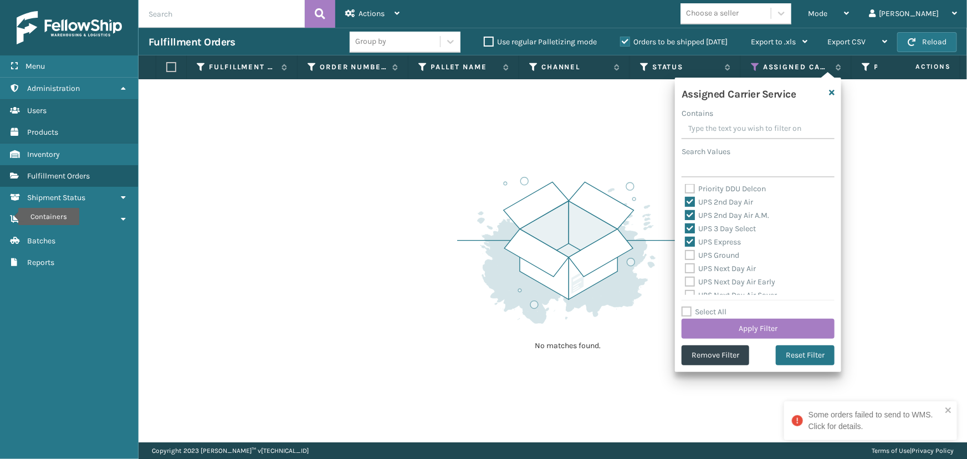
click at [686, 256] on input "UPS Ground" at bounding box center [685, 252] width 1 height 7
checkbox input "true"
click at [724, 267] on label "UPS Next Day Air" at bounding box center [720, 268] width 71 height 9
click at [686, 267] on input "UPS Next Day Air" at bounding box center [685, 265] width 1 height 7
checkbox input "true"
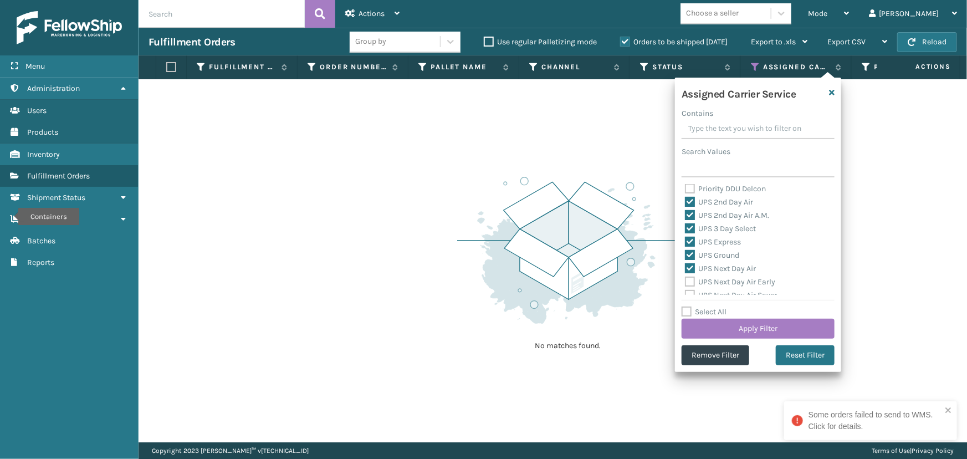
click at [727, 281] on label "UPS Next Day Air Early" at bounding box center [730, 281] width 90 height 9
click at [686, 281] on input "UPS Next Day Air Early" at bounding box center [685, 279] width 1 height 7
checkbox input "true"
click at [719, 245] on label "UPS Next Day Air Saver" at bounding box center [731, 244] width 92 height 9
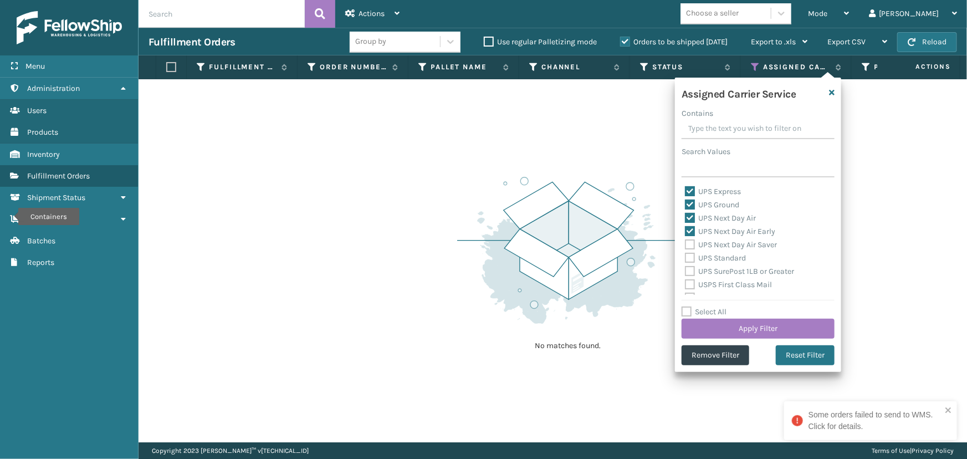
click at [686, 245] on input "UPS Next Day Air Saver" at bounding box center [685, 241] width 1 height 7
checkbox input "true"
click at [719, 260] on label "UPS Standard" at bounding box center [715, 257] width 61 height 9
click at [686, 259] on input "UPS Standard" at bounding box center [685, 255] width 1 height 7
checkbox input "true"
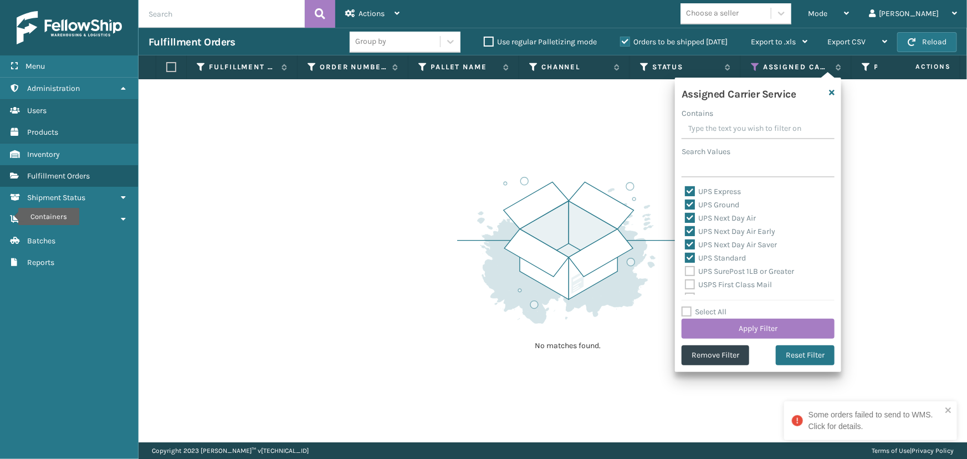
click at [722, 271] on label "UPS SurePost 1LB or Greater" at bounding box center [739, 271] width 109 height 9
click at [686, 271] on input "UPS SurePost 1LB or Greater" at bounding box center [685, 268] width 1 height 7
checkbox input "true"
click at [746, 332] on button "Apply Filter" at bounding box center [758, 329] width 153 height 20
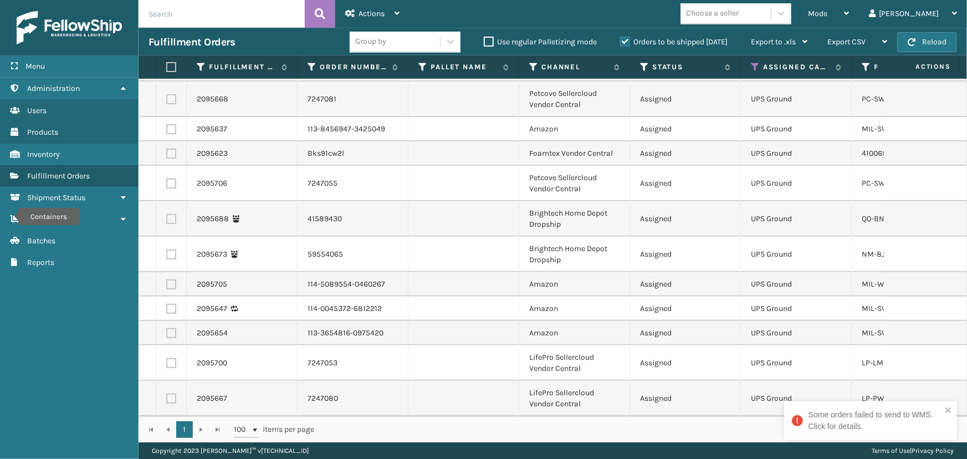
scroll to position [127, 0]
click at [169, 67] on label at bounding box center [169, 67] width 7 height 10
click at [167, 67] on input "checkbox" at bounding box center [166, 67] width 1 height 7
checkbox input "true"
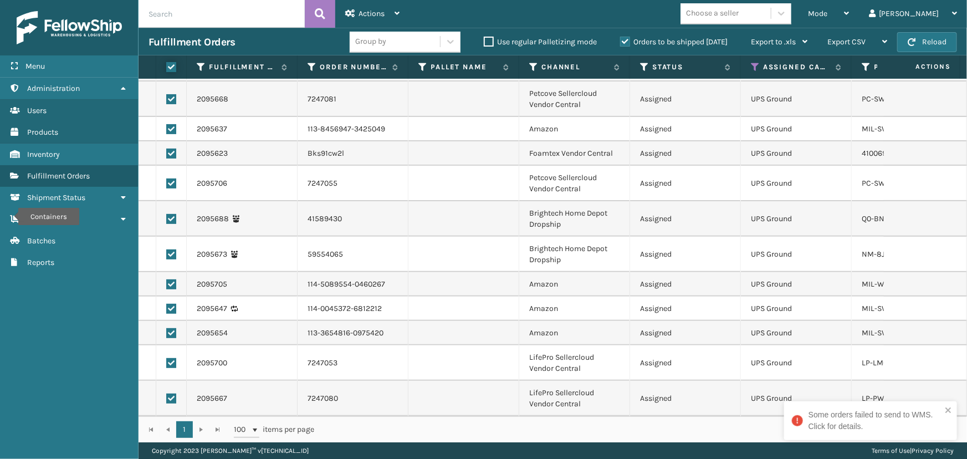
checkbox input "true"
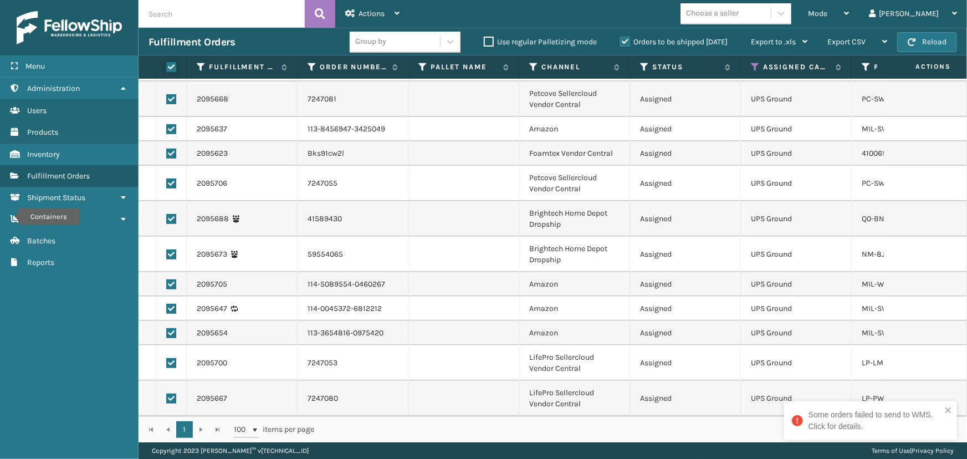
checkbox input "true"
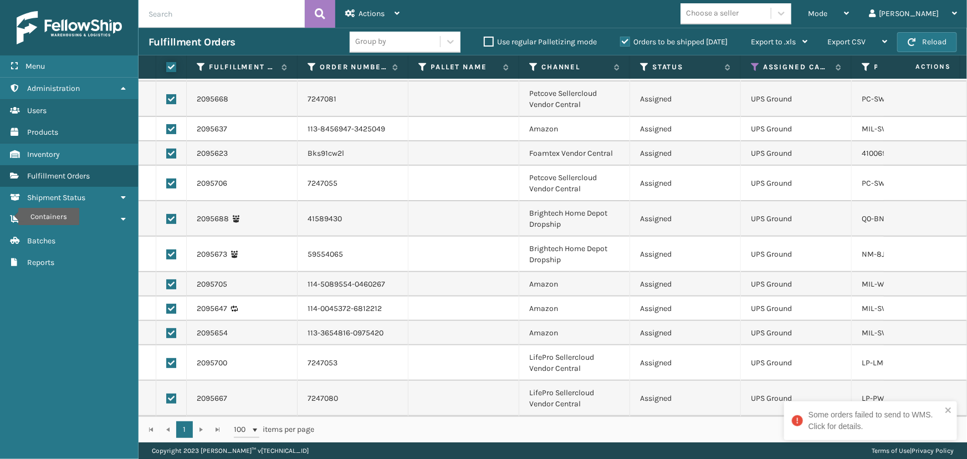
checkbox input "true"
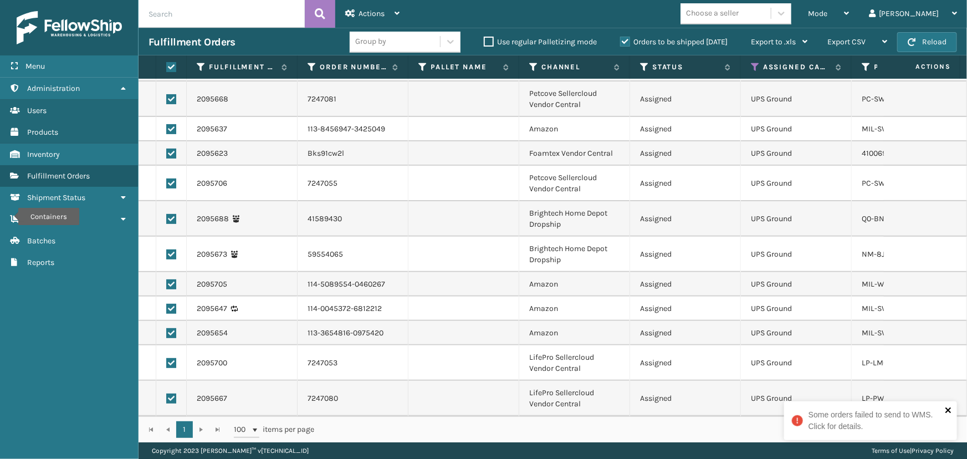
click at [948, 410] on icon "close" at bounding box center [949, 411] width 6 height 6
click at [374, 9] on span "Actions" at bounding box center [372, 13] width 26 height 9
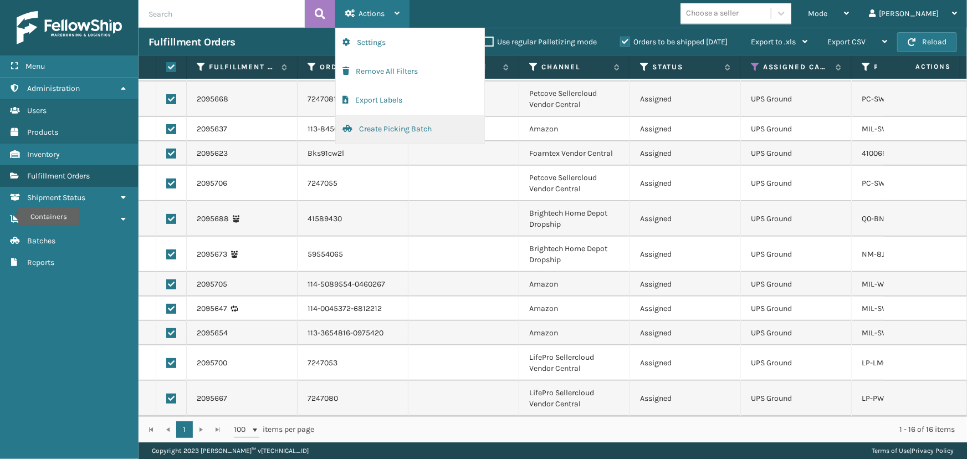
click at [371, 127] on button "Create Picking Batch" at bounding box center [410, 129] width 149 height 29
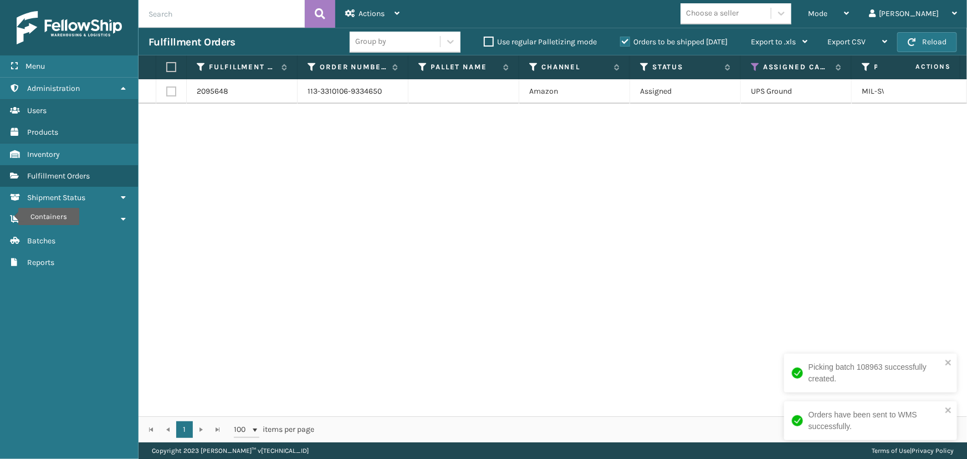
click at [880, 198] on div "2095648 113-3310106-9334650 Amazon Assigned UPS Ground MIL-SWM167-A [DATE] 1 Fe…" at bounding box center [553, 247] width 829 height 337
click at [948, 361] on icon "close" at bounding box center [949, 363] width 6 height 6
click at [948, 410] on icon "close" at bounding box center [949, 411] width 6 height 6
